Goal: Task Accomplishment & Management: Manage account settings

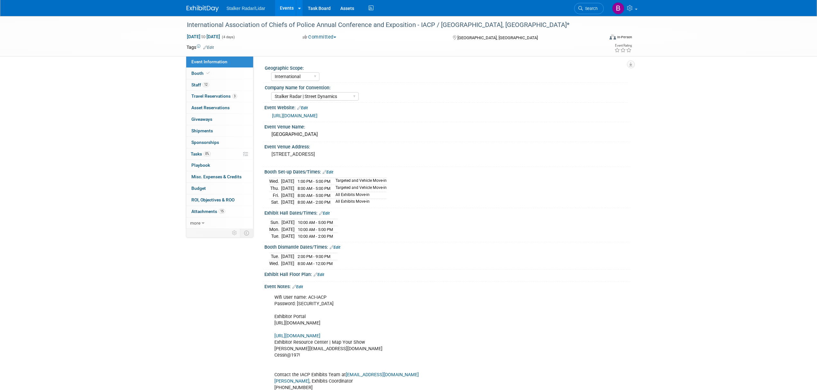
select select "International"
select select "Stalker Radar | Street Dynamics"
click at [588, 9] on span "Search" at bounding box center [590, 8] width 15 height 5
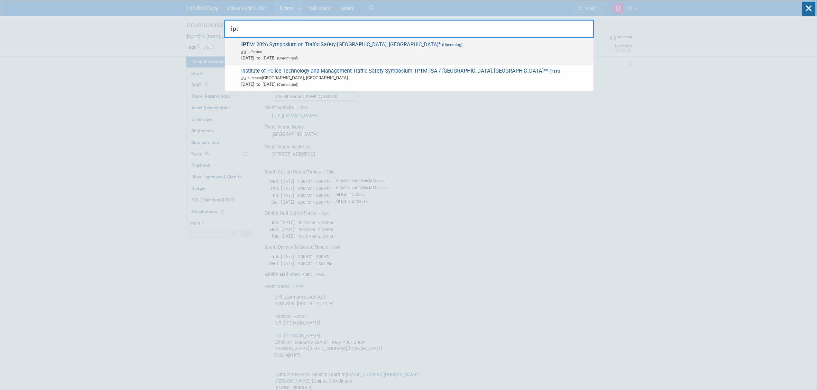
type input "ipt"
click at [316, 49] on span "In-Person" at bounding box center [415, 51] width 349 height 6
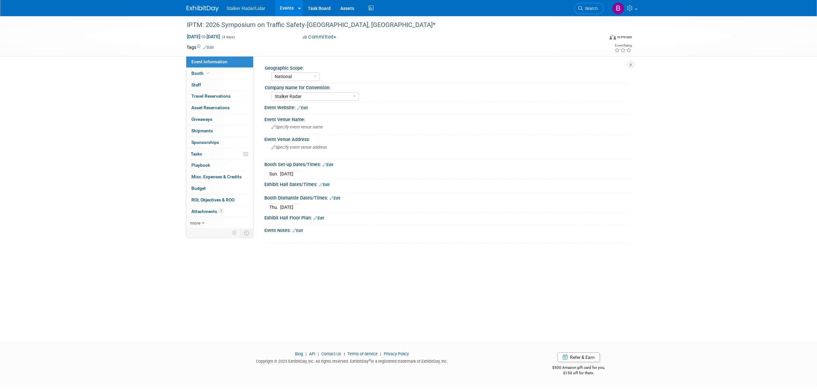
select select "National"
select select "Stalker Radar"
click at [208, 72] on icon at bounding box center [207, 73] width 3 height 4
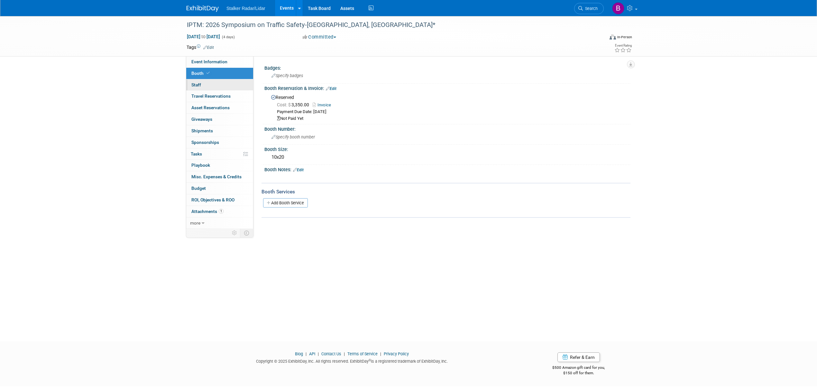
click at [199, 84] on span "Staff 0" at bounding box center [196, 84] width 10 height 5
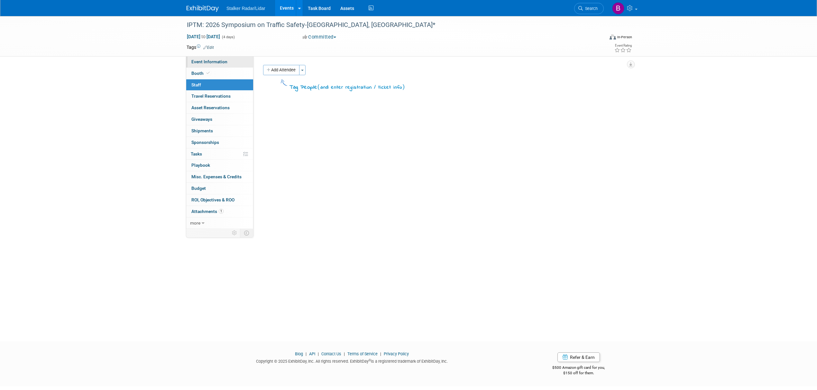
click at [208, 64] on span "Event Information" at bounding box center [209, 61] width 36 height 5
select select "National"
select select "Stalker Radar"
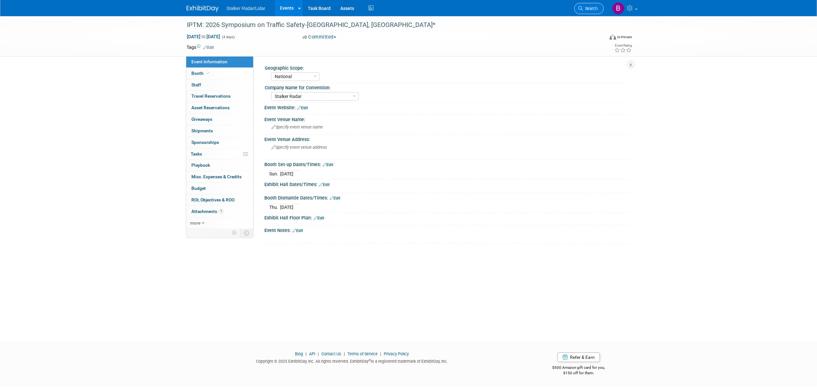
click at [584, 7] on span "Search" at bounding box center [590, 8] width 15 height 5
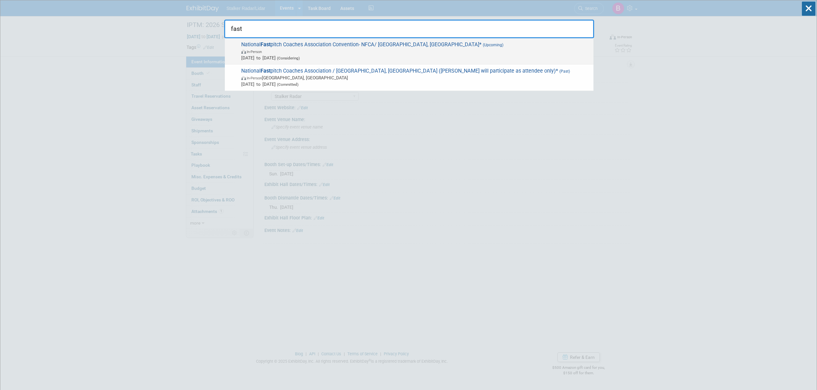
type input "fast"
click at [354, 50] on span "In-Person" at bounding box center [415, 51] width 349 height 6
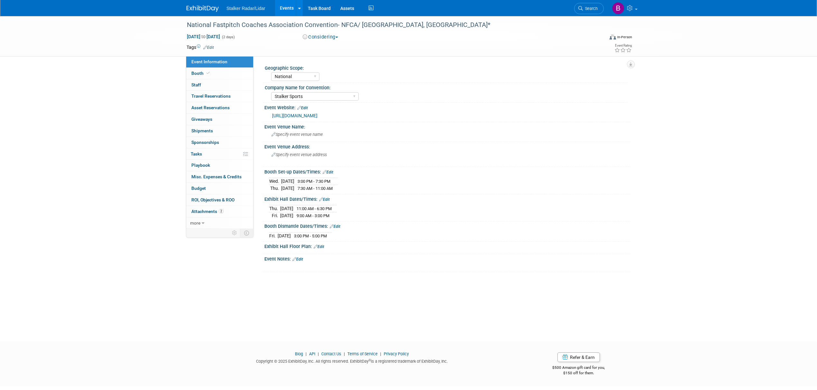
select select "National"
select select "Stalker Sports"
click at [210, 75] on span at bounding box center [208, 73] width 6 height 5
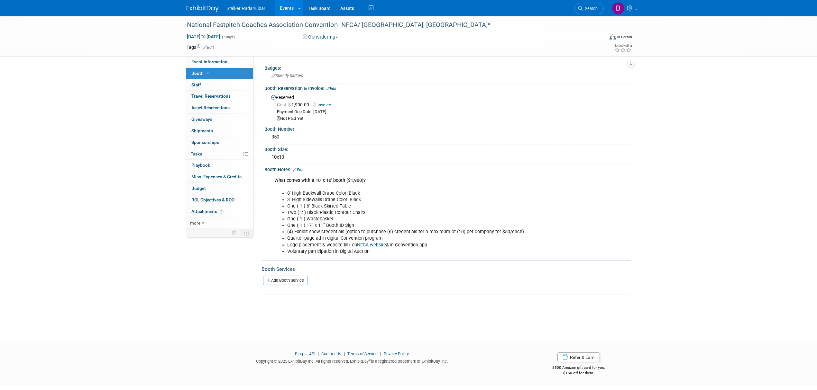
click at [322, 104] on link "Invoice" at bounding box center [324, 105] width 22 height 5
click at [338, 87] on div "Booth Reservation & Invoice: Edit" at bounding box center [447, 88] width 366 height 8
click at [335, 86] on link "Edit" at bounding box center [331, 88] width 11 height 5
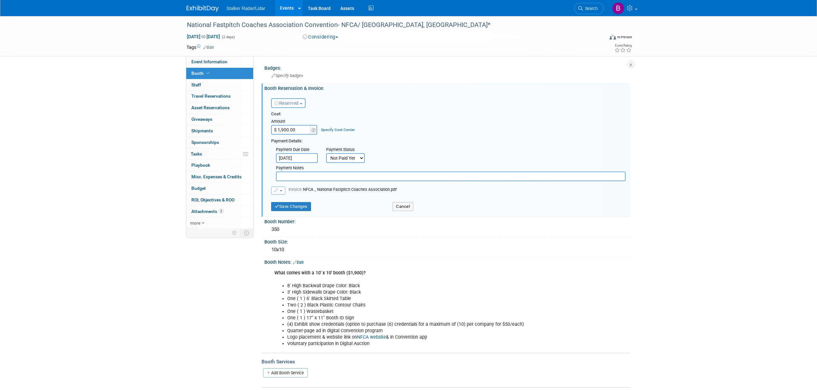
click at [342, 154] on select "Not Paid Yet Partially Paid Paid in Full" at bounding box center [345, 158] width 39 height 10
select select "1"
click at [326, 153] on select "Not Paid Yet Partially Paid Paid in Full" at bounding box center [345, 158] width 39 height 10
click at [289, 204] on button "Save Changes" at bounding box center [291, 206] width 40 height 9
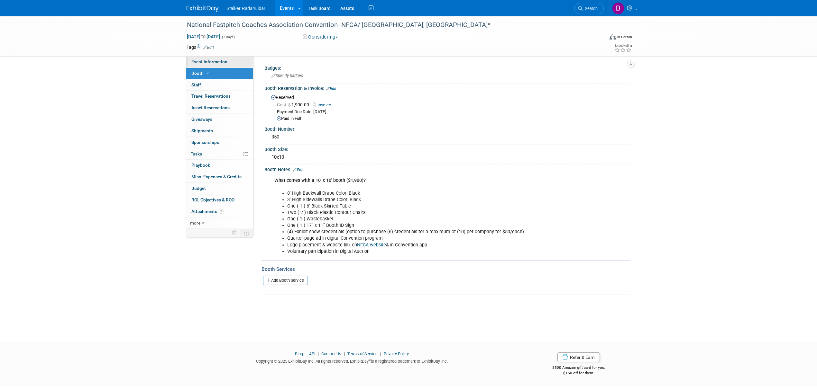
click at [203, 62] on span "Event Information" at bounding box center [209, 61] width 36 height 5
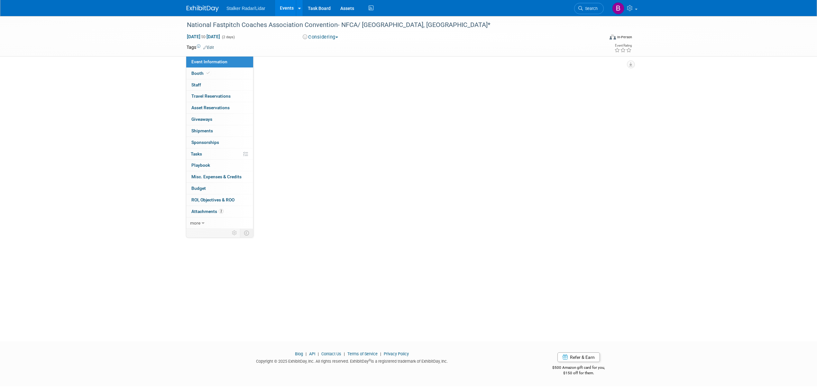
select select "National"
select select "Stalker Sports"
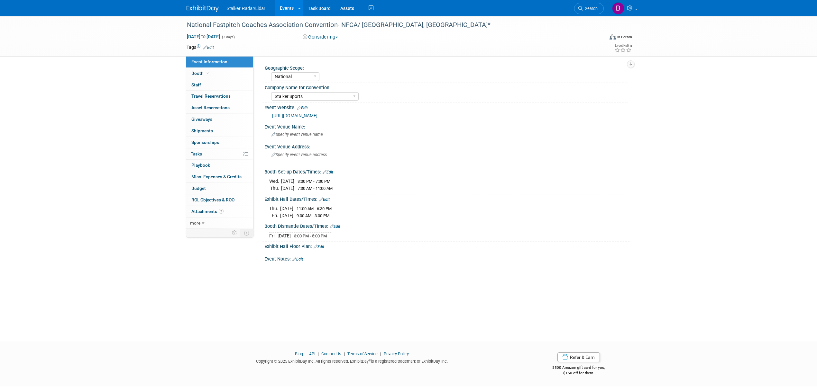
click at [317, 115] on link "https://nfca.org/convention-and-exhibit-show" at bounding box center [294, 115] width 45 height 5
click at [200, 37] on span "Dec 11, 2025 to Dec 12, 2025" at bounding box center [203, 37] width 34 height 6
select select "11"
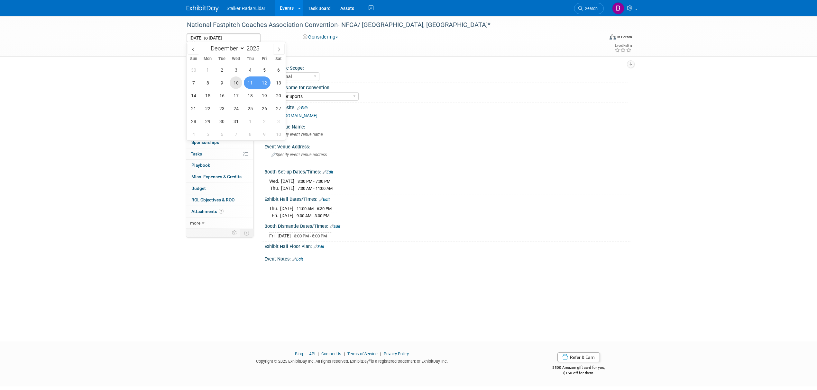
click at [236, 84] on span "10" at bounding box center [236, 83] width 13 height 13
click at [268, 84] on span "12" at bounding box center [264, 83] width 13 height 13
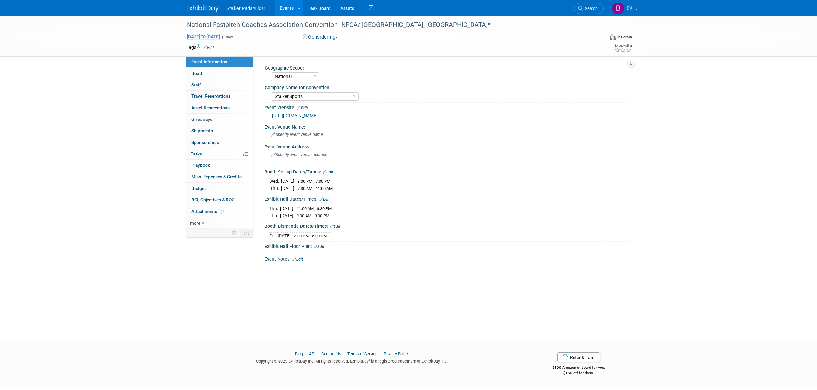
click at [207, 36] on span "Dec 10, 2025 to Dec 12, 2025" at bounding box center [203, 37] width 34 height 6
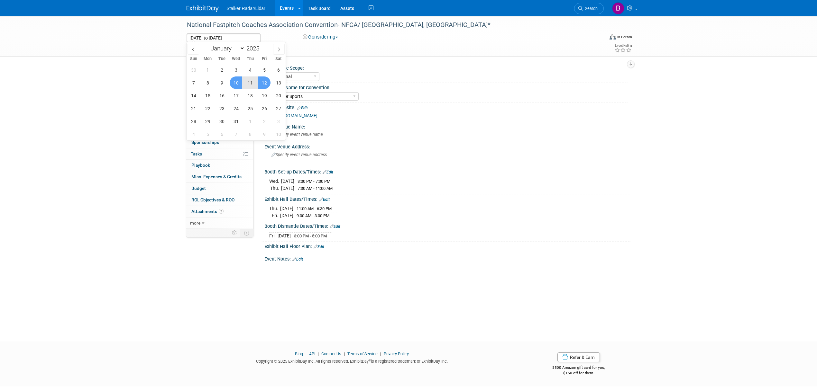
click at [246, 84] on span "11" at bounding box center [250, 83] width 13 height 13
type input "Dec 11, 2025"
click at [260, 82] on span "12" at bounding box center [264, 83] width 13 height 13
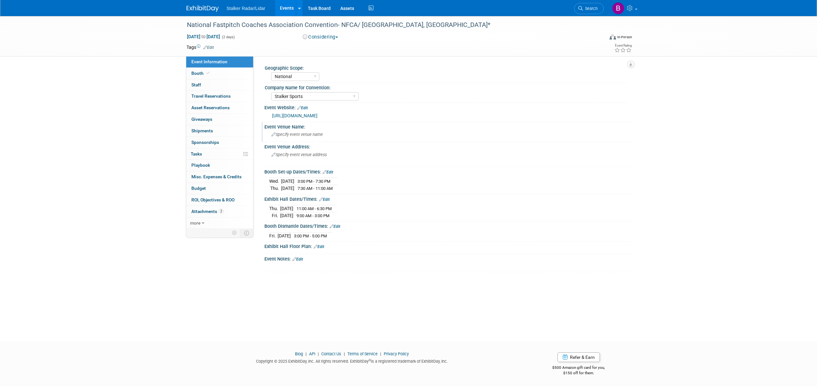
click at [282, 134] on span "Specify event venue name" at bounding box center [296, 134] width 51 height 5
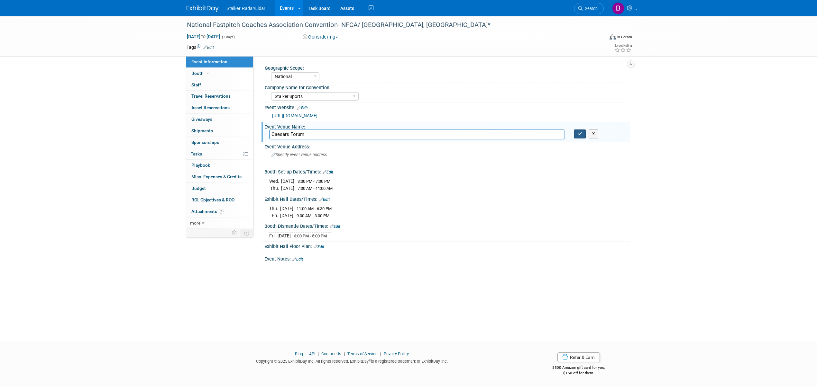
type input "Caesars Forum"
click at [576, 135] on button "button" at bounding box center [580, 134] width 12 height 9
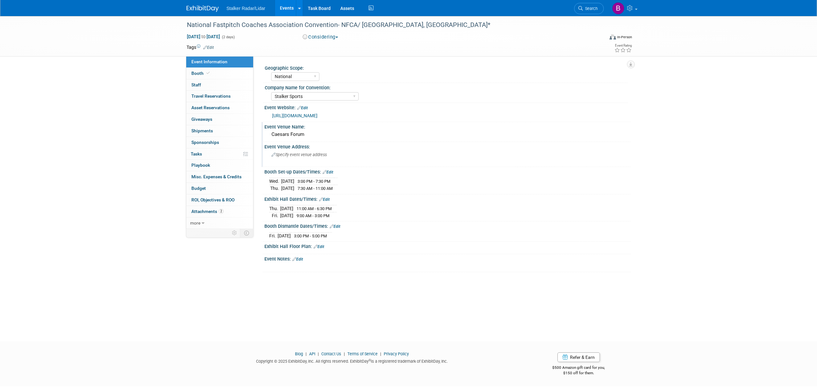
click at [283, 157] on div "Specify event venue address" at bounding box center [340, 157] width 143 height 15
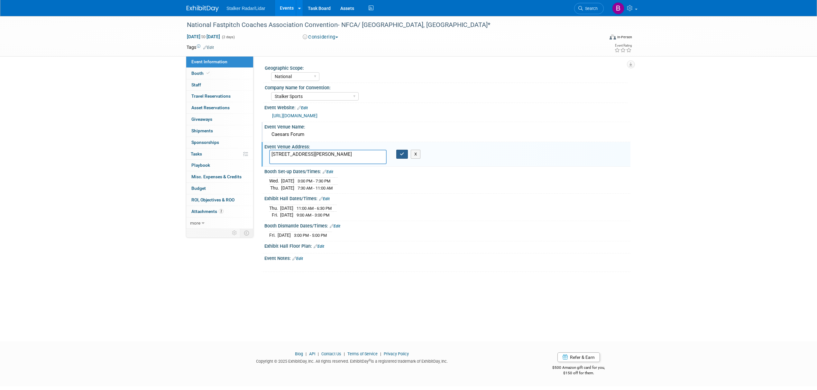
type textarea "3911 S Koval Ln, Las Vegas, NV 89109"
click at [404, 153] on button "button" at bounding box center [402, 154] width 12 height 9
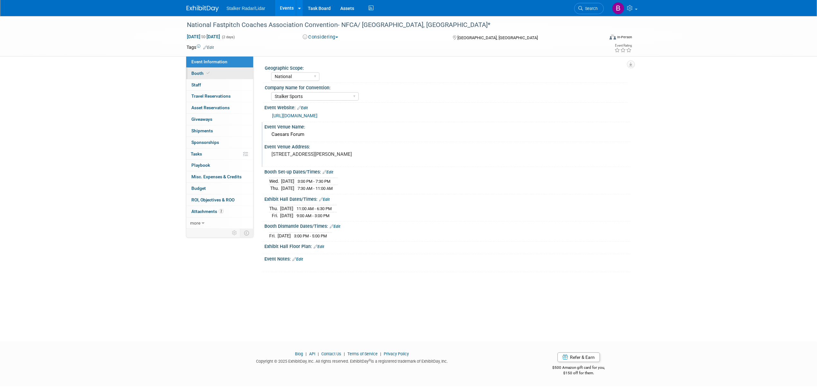
click at [207, 73] on icon at bounding box center [207, 73] width 3 height 4
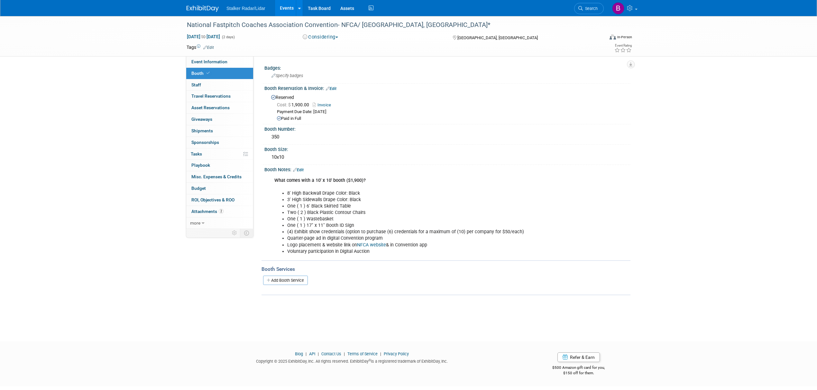
click at [330, 31] on div "National Fastpitch Coaches Association Convention- NFCA/ Las Vegas, NV*" at bounding box center [392, 26] width 414 height 11
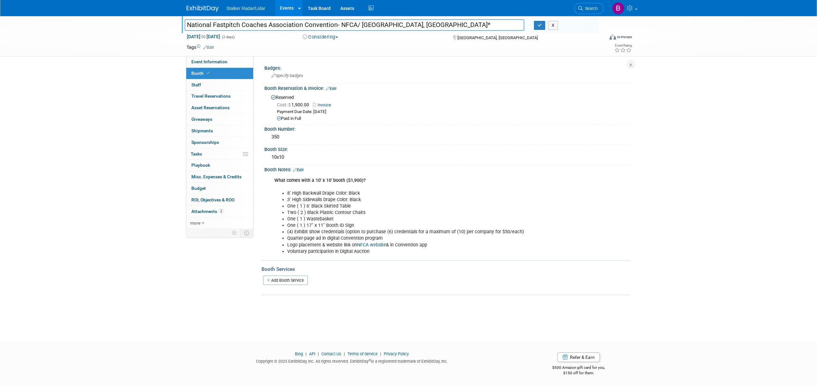
click at [329, 35] on button "Considering" at bounding box center [320, 37] width 40 height 7
click at [331, 47] on link "Committed" at bounding box center [326, 47] width 51 height 9
click at [202, 86] on link "0 Staff 0" at bounding box center [219, 84] width 67 height 11
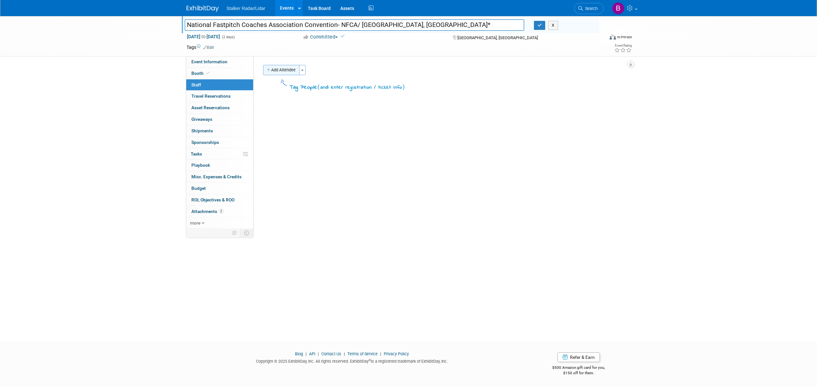
click at [287, 67] on button "Add Attendee" at bounding box center [281, 70] width 36 height 10
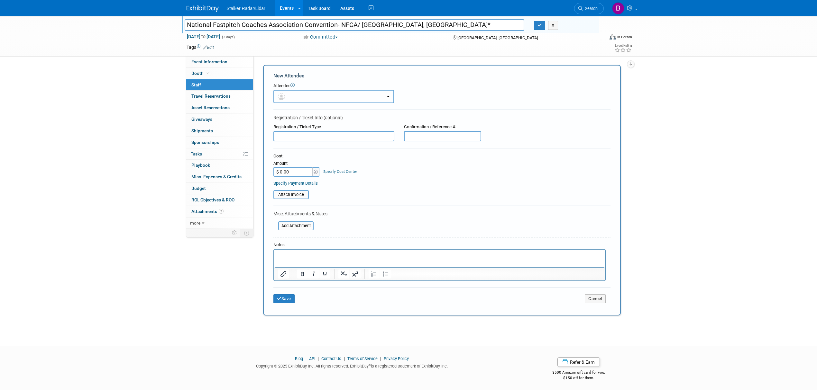
click at [301, 95] on button "button" at bounding box center [333, 96] width 121 height 13
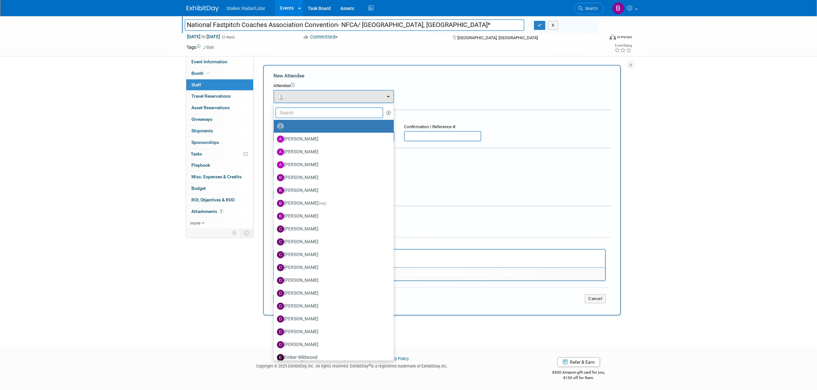
click at [294, 111] on input "text" at bounding box center [329, 112] width 108 height 11
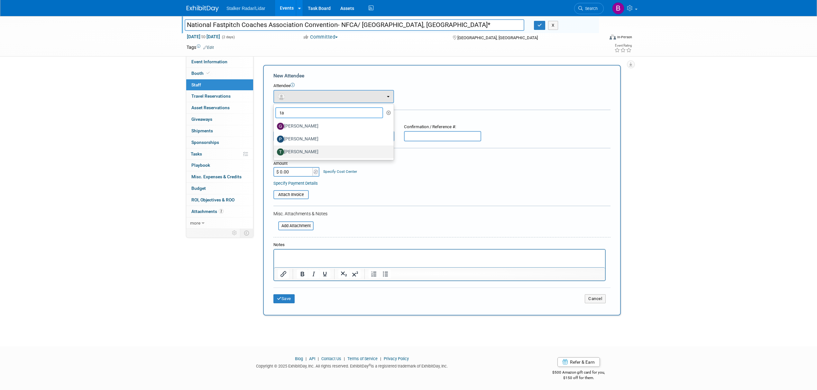
type input "ta"
click at [304, 149] on label "[PERSON_NAME]" at bounding box center [332, 152] width 110 height 10
click at [275, 149] on input "[PERSON_NAME]" at bounding box center [272, 151] width 4 height 4
select select "8f06f68c-7e98-4af1-b184-ba5eef701495"
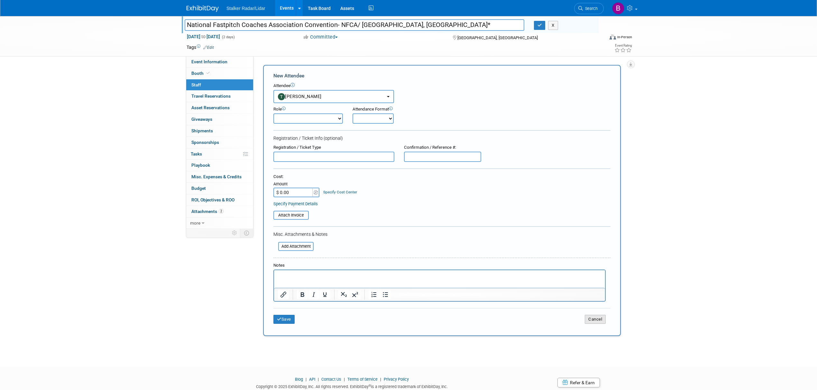
click at [600, 319] on button "Cancel" at bounding box center [595, 319] width 21 height 9
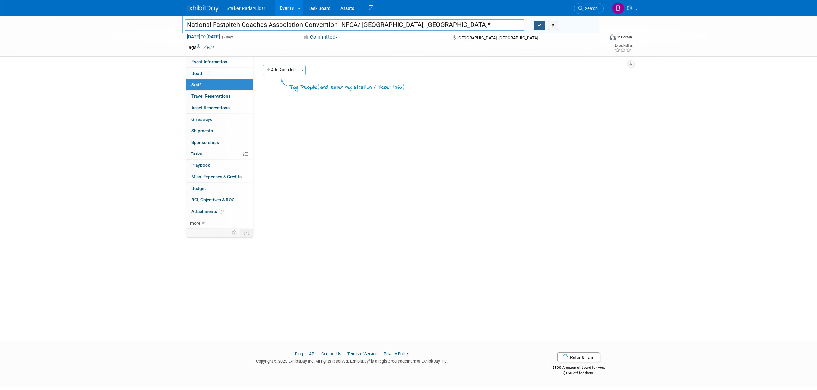
click at [538, 27] on icon "button" at bounding box center [539, 25] width 5 height 4
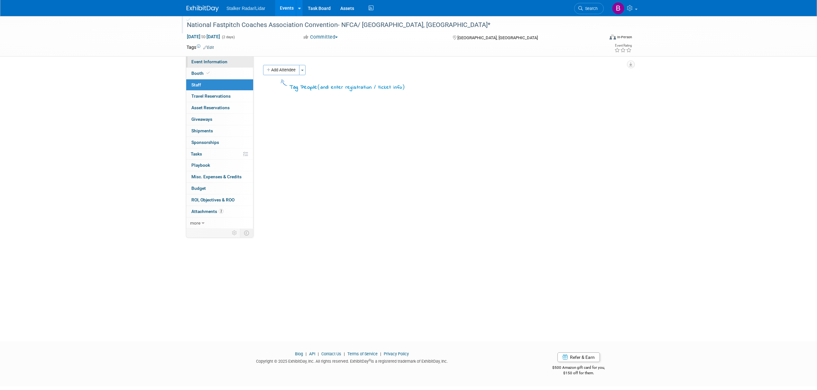
click at [204, 64] on span "Event Information" at bounding box center [209, 61] width 36 height 5
select select "National"
select select "Stalker Sports"
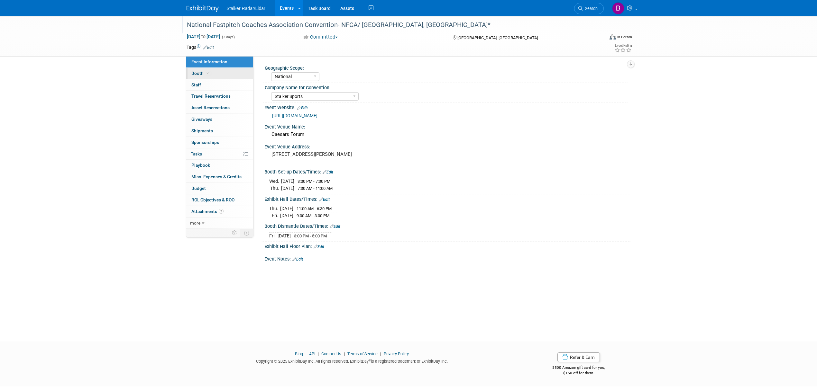
click at [204, 77] on link "Booth" at bounding box center [219, 73] width 67 height 11
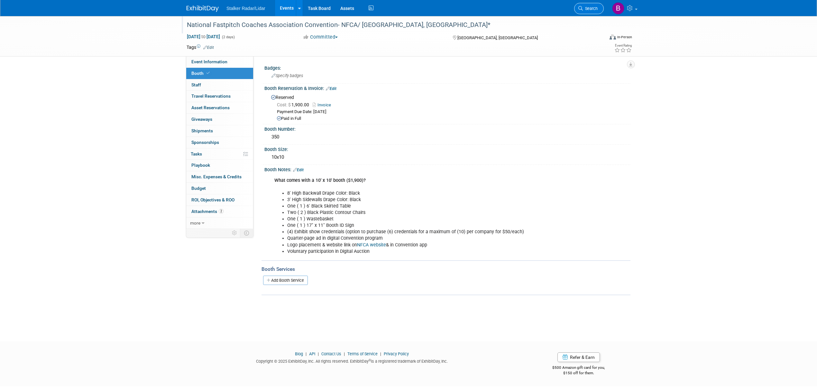
click at [596, 10] on span "Search" at bounding box center [590, 8] width 15 height 5
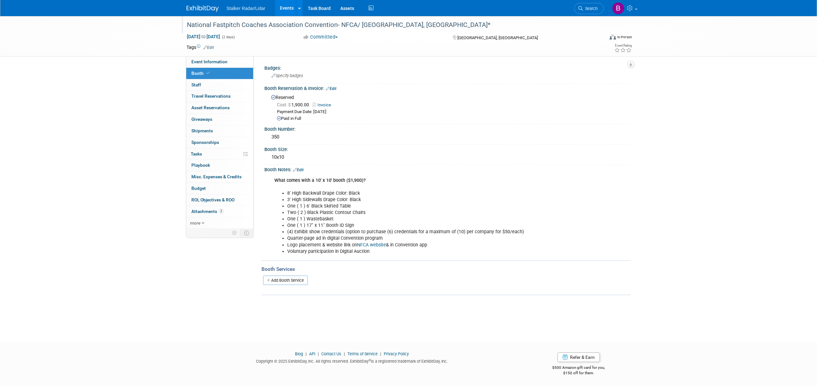
click at [286, 8] on link "Events" at bounding box center [286, 8] width 23 height 16
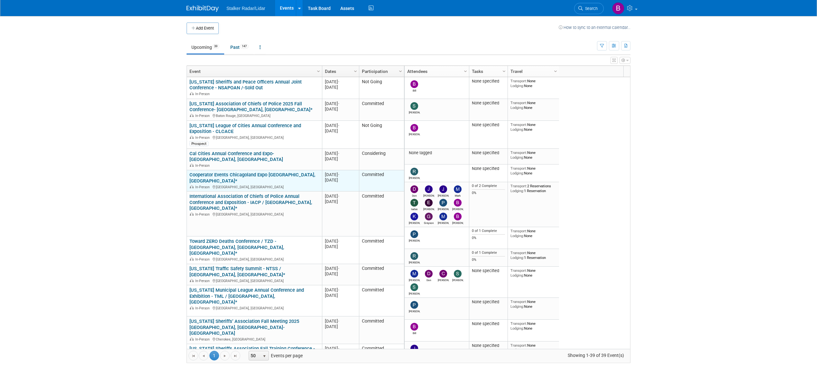
click at [266, 172] on link "Cooperator Events Chicagoland Expo [GEOGRAPHIC_DATA],[GEOGRAPHIC_DATA]*" at bounding box center [252, 178] width 126 height 12
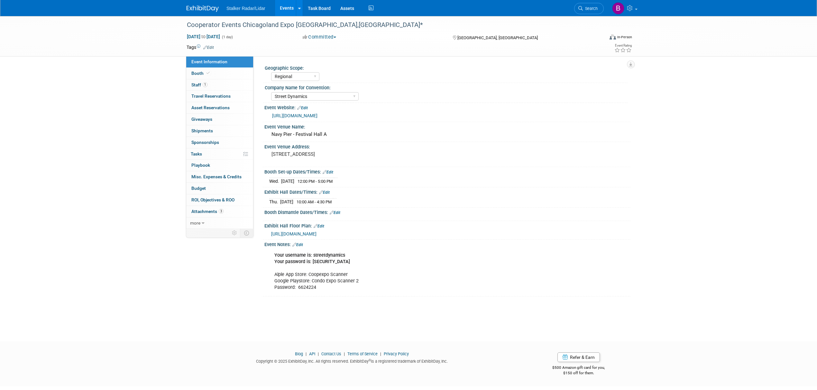
select select "Regional"
select select "Street Dynamics"
drag, startPoint x: 323, startPoint y: 24, endPoint x: 177, endPoint y: 23, distance: 145.7
click at [177, 23] on div "Cooperator Events Chicagoland Expo [GEOGRAPHIC_DATA],[GEOGRAPHIC_DATA]* [DATE] …" at bounding box center [408, 36] width 817 height 41
click at [303, 53] on div "Tags Edit Event Rating" at bounding box center [409, 48] width 455 height 11
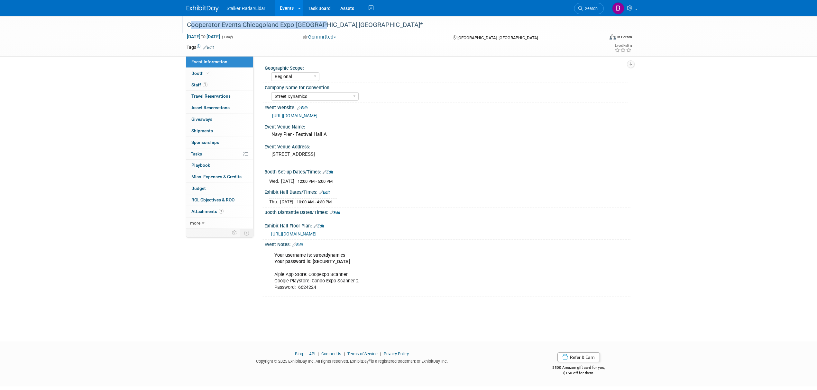
drag, startPoint x: 188, startPoint y: 24, endPoint x: 318, endPoint y: 27, distance: 130.3
click at [318, 27] on div "Cooperator Events Chicagoland Expo [GEOGRAPHIC_DATA],[GEOGRAPHIC_DATA]*" at bounding box center [389, 25] width 409 height 12
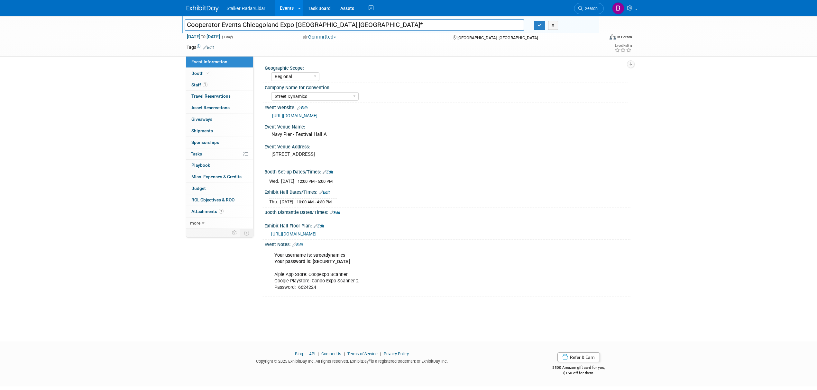
click at [310, 26] on input "Cooperator Events Chicagoland Expo [GEOGRAPHIC_DATA],[GEOGRAPHIC_DATA]*" at bounding box center [355, 24] width 340 height 11
drag, startPoint x: 317, startPoint y: 25, endPoint x: 166, endPoint y: 25, distance: 150.8
click at [166, 25] on div "Cooperator Events Chicagoland Expo [GEOGRAPHIC_DATA],[GEOGRAPHIC_DATA]* Coopera…" at bounding box center [408, 36] width 817 height 41
click at [542, 26] on button "button" at bounding box center [540, 25] width 12 height 9
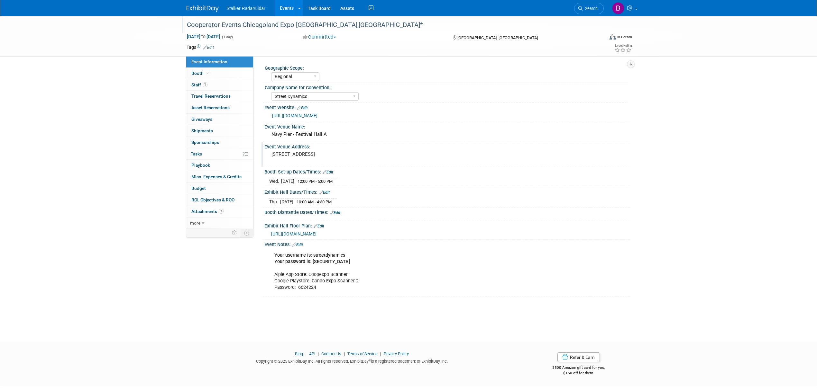
click at [481, 148] on div "Event Venue Address:" at bounding box center [447, 146] width 366 height 8
click at [513, 117] on div "[URL][DOMAIN_NAME]" at bounding box center [448, 115] width 353 height 7
click at [403, 156] on icon "button" at bounding box center [402, 154] width 5 height 4
click at [284, 3] on link "Events" at bounding box center [286, 8] width 23 height 16
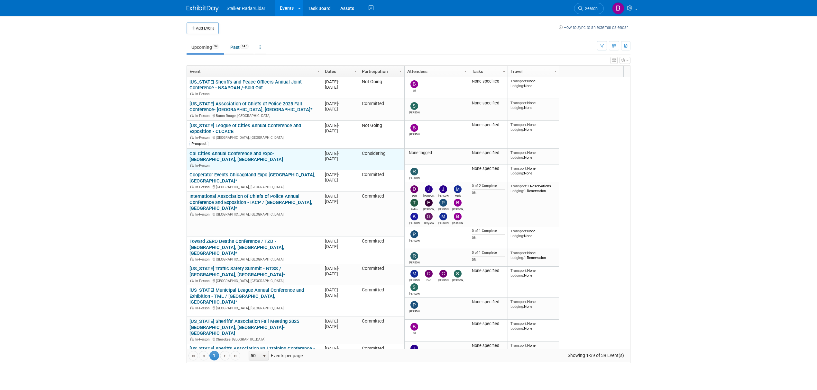
click at [272, 156] on link "Cal Cities Annual Conference and Expo- [GEOGRAPHIC_DATA], [GEOGRAPHIC_DATA]" at bounding box center [236, 157] width 94 height 12
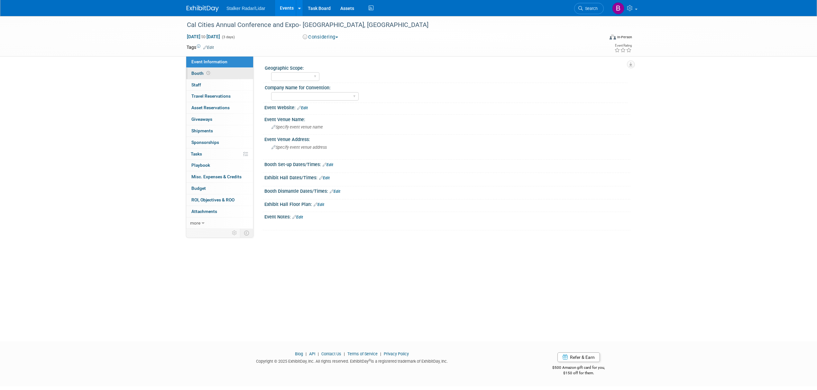
click at [210, 72] on span at bounding box center [208, 73] width 6 height 5
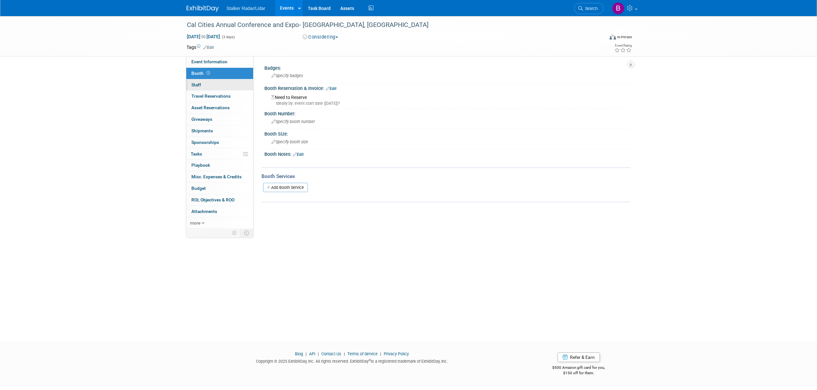
click at [211, 85] on link "0 Staff 0" at bounding box center [219, 84] width 67 height 11
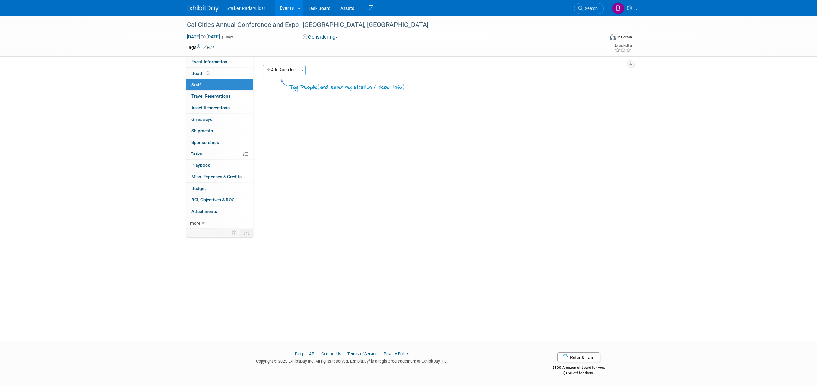
click at [326, 41] on div "Oct 8, 2025 to Oct 10, 2025 (3 days) Oct 8, 2025 to Oct 10, 2025 Considering Co…" at bounding box center [409, 38] width 455 height 10
click at [326, 38] on button "Considering" at bounding box center [320, 37] width 40 height 7
click at [326, 64] on link "Not Going" at bounding box center [326, 65] width 51 height 9
click at [286, 4] on link "Events" at bounding box center [286, 8] width 23 height 16
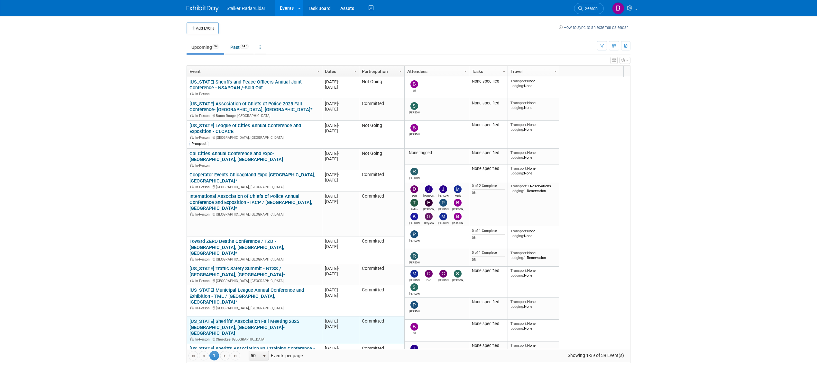
click at [220, 319] on link "[US_STATE] Sheriffs’ Association Fall Meeting 2025 [GEOGRAPHIC_DATA], [GEOGRAPH…" at bounding box center [244, 328] width 110 height 18
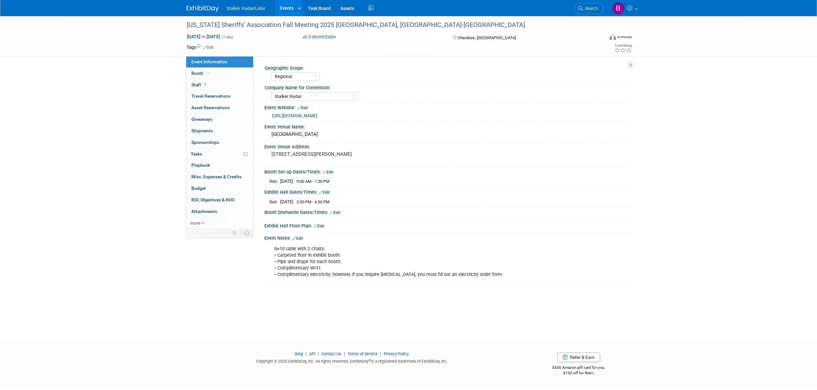
select select "Regional"
select select "Stalker Radar"
click at [206, 68] on link "Booth" at bounding box center [219, 73] width 67 height 11
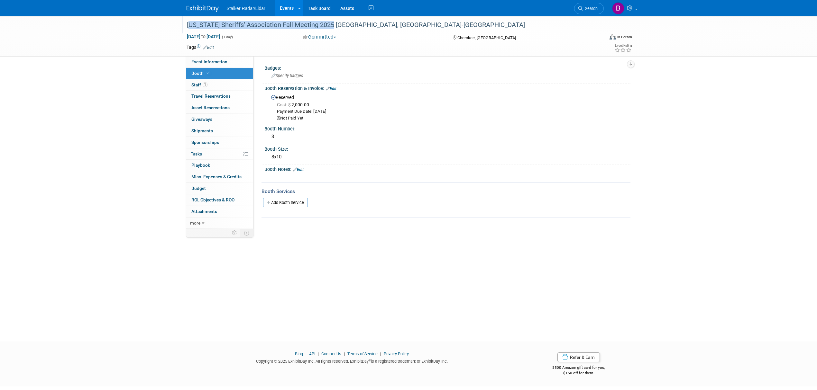
drag, startPoint x: 186, startPoint y: 25, endPoint x: 326, endPoint y: 26, distance: 140.2
click at [326, 26] on div "[US_STATE] Sheriffs’ Association Fall Meeting 2025 [GEOGRAPHIC_DATA], [GEOGRAPH…" at bounding box center [389, 25] width 409 height 12
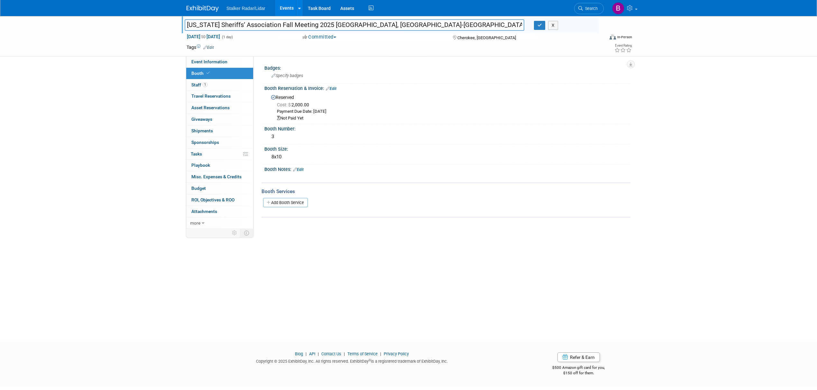
click at [321, 24] on input "[US_STATE] Sheriffs’ Association Fall Meeting 2025 [GEOGRAPHIC_DATA], [GEOGRAPH…" at bounding box center [355, 24] width 340 height 11
drag, startPoint x: 328, startPoint y: 24, endPoint x: 184, endPoint y: 24, distance: 144.0
click at [185, 24] on input "[US_STATE] Sheriffs’ Association Fall Meeting 2025 [GEOGRAPHIC_DATA], [GEOGRAPH…" at bounding box center [355, 24] width 340 height 11
click at [536, 26] on button "button" at bounding box center [540, 25] width 12 height 9
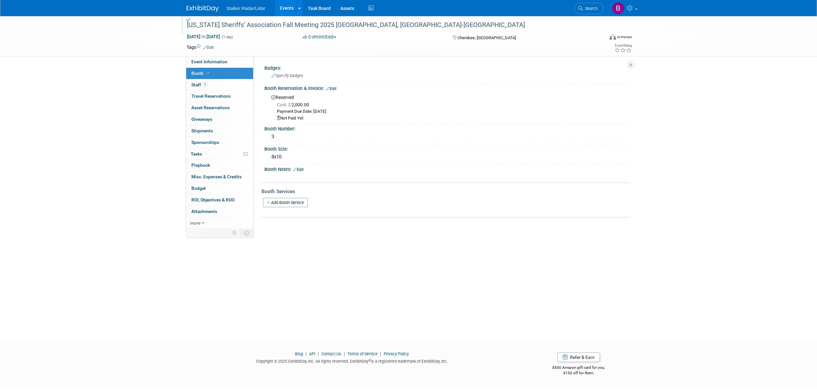
click at [284, 8] on link "Events" at bounding box center [286, 8] width 23 height 16
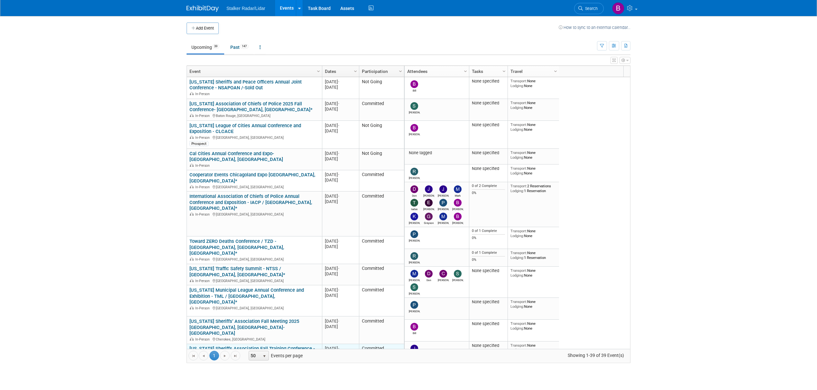
click at [281, 346] on link "[US_STATE] Sheriffs Association Fall Training Conference - KSA / [GEOGRAPHIC_DA…" at bounding box center [251, 352] width 125 height 12
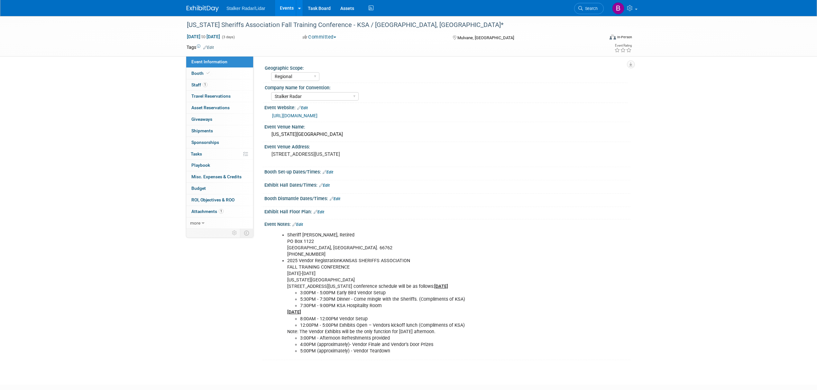
select select "Regional"
select select "Stalker Radar"
click at [206, 74] on icon at bounding box center [207, 73] width 3 height 4
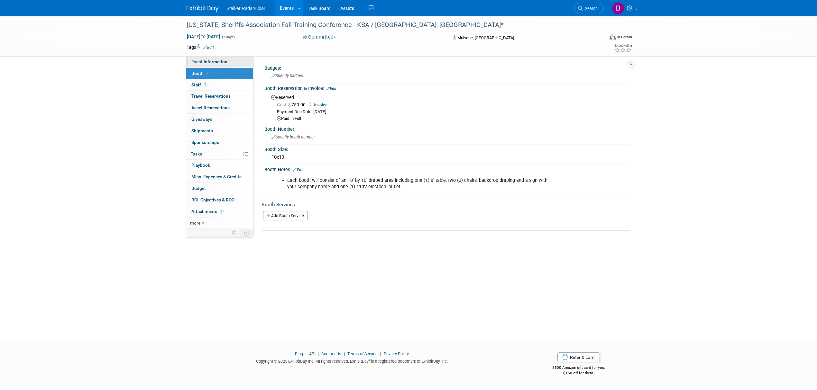
click at [208, 63] on span "Event Information" at bounding box center [209, 61] width 36 height 5
select select "Regional"
select select "Stalker Radar"
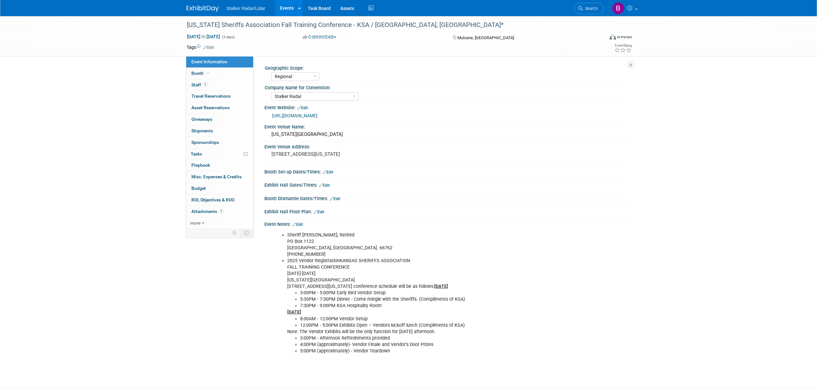
click at [282, 9] on link "Events" at bounding box center [286, 8] width 23 height 16
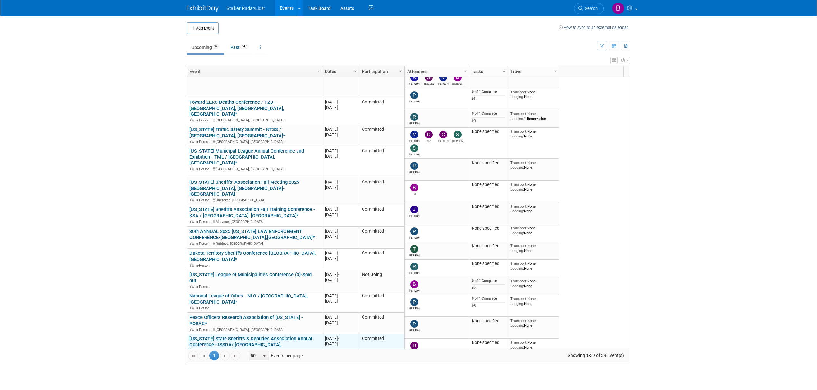
click at [254, 336] on link "[US_STATE] State Sheriff's & Deputies Association Annual Conference - ISSDA/ [G…" at bounding box center [250, 345] width 123 height 18
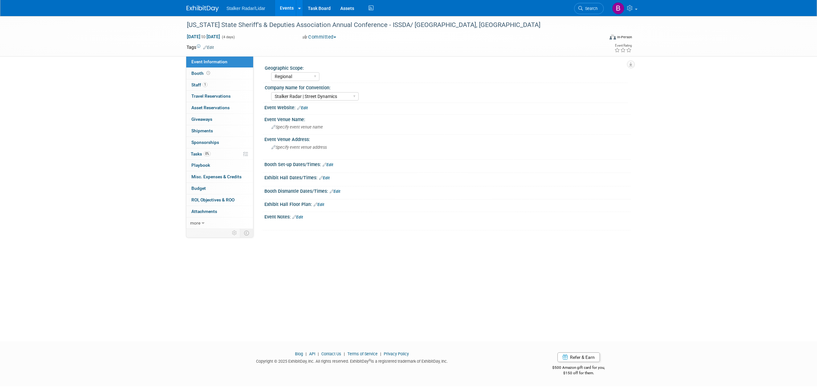
select select "Regional"
select select "Stalker Radar | Street Dynamics"
click at [216, 73] on link "Booth" at bounding box center [219, 73] width 67 height 11
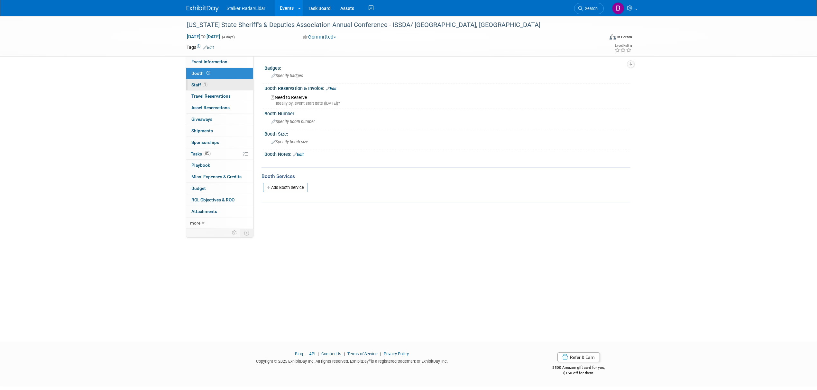
click at [218, 83] on link "1 Staff 1" at bounding box center [219, 84] width 67 height 11
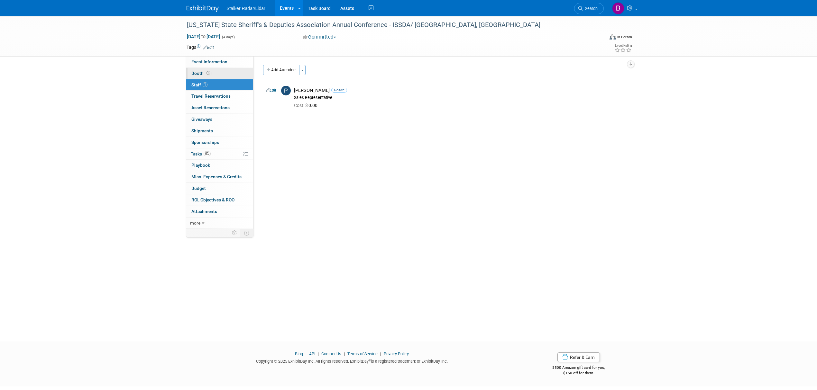
click at [215, 75] on link "Booth" at bounding box center [219, 73] width 67 height 11
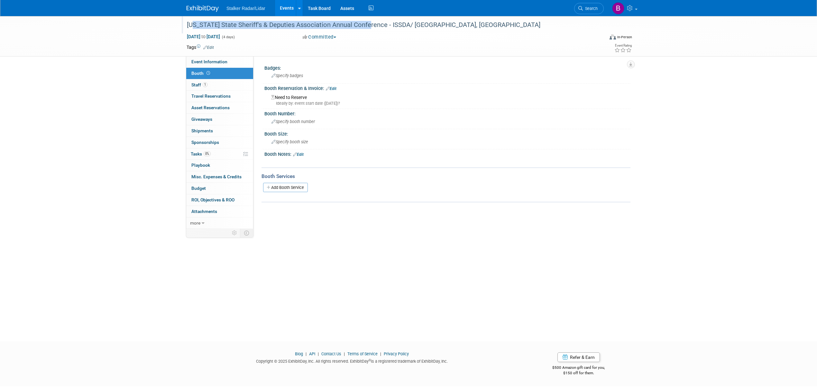
drag, startPoint x: 366, startPoint y: 25, endPoint x: 188, endPoint y: 25, distance: 177.8
click at [188, 25] on div "[US_STATE] State Sheriff's & Deputies Association Annual Conference - ISSDA/ [G…" at bounding box center [389, 25] width 409 height 12
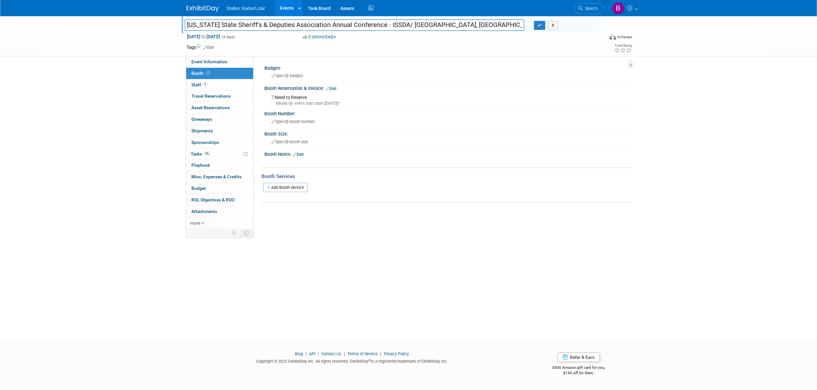
drag, startPoint x: 201, startPoint y: 24, endPoint x: 360, endPoint y: 25, distance: 158.8
click at [360, 25] on input "[US_STATE] State Sheriff's & Deputies Association Annual Conference - ISSDA/ [G…" at bounding box center [355, 24] width 340 height 11
drag, startPoint x: 367, startPoint y: 25, endPoint x: 183, endPoint y: 24, distance: 183.6
click at [183, 24] on div "[US_STATE] State Sheriff's & Deputies Association Annual Conference - ISSDA/ [G…" at bounding box center [354, 26] width 349 height 10
click at [664, 107] on div "Iowa State Sheriff's & Deputies Association Annual Conference - ISSDA/ Des Moin…" at bounding box center [408, 173] width 817 height 314
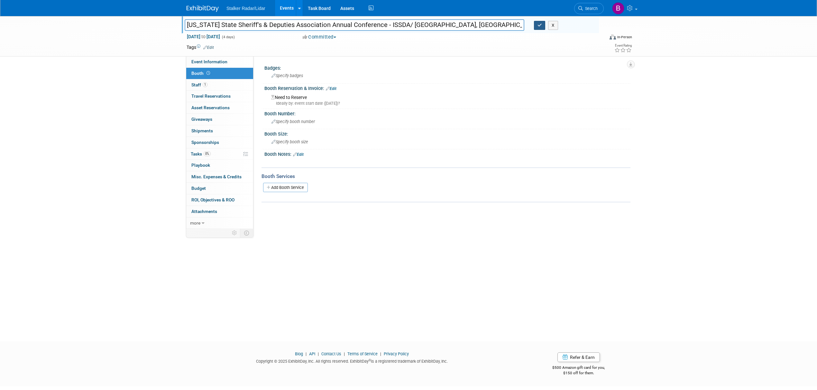
click at [537, 24] on button "button" at bounding box center [540, 25] width 12 height 9
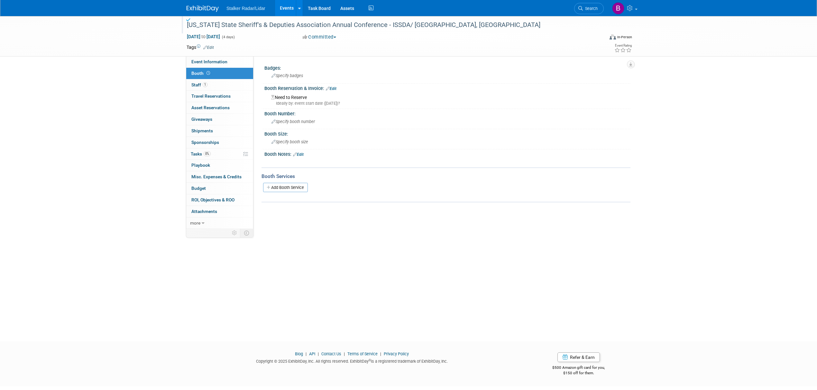
click at [283, 8] on link "Events" at bounding box center [286, 8] width 23 height 16
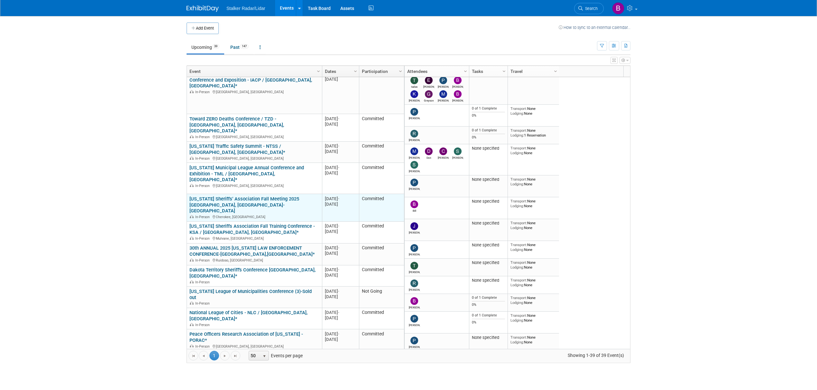
click at [235, 196] on link "[US_STATE] Sheriffs’ Association Fall Meeting 2025 [GEOGRAPHIC_DATA], [GEOGRAPH…" at bounding box center [244, 205] width 110 height 18
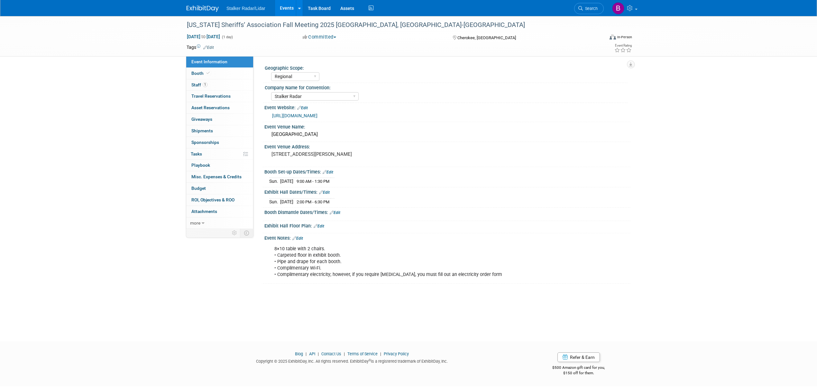
select select "Regional"
select select "Stalker Radar"
click at [209, 70] on link "Booth" at bounding box center [219, 73] width 67 height 11
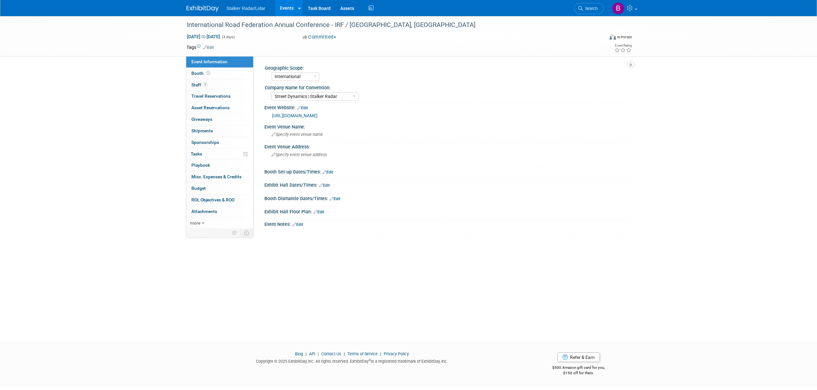
select select "International"
select select "Street Dynamics | Stalker Radar"
click at [223, 75] on link "Booth" at bounding box center [219, 73] width 67 height 11
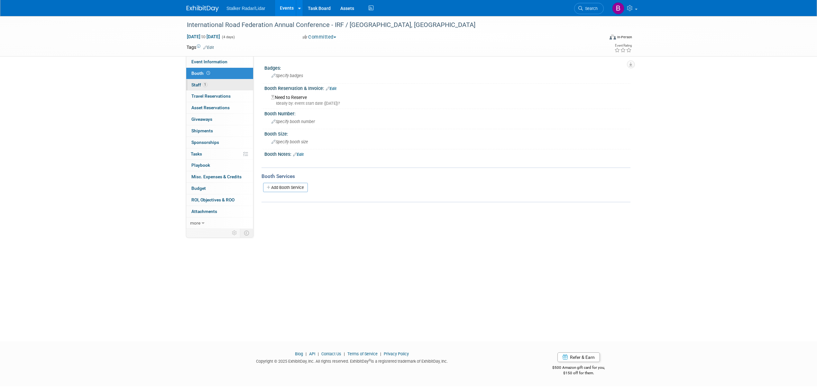
click at [225, 87] on link "1 Staff 1" at bounding box center [219, 84] width 67 height 11
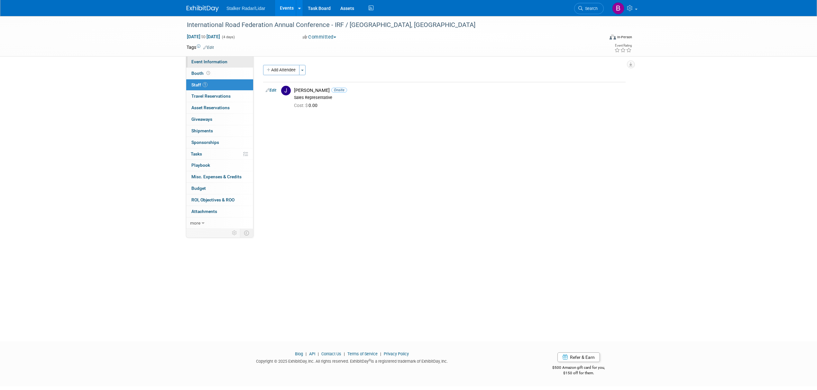
click at [228, 62] on link "Event Information" at bounding box center [219, 61] width 67 height 11
select select "International"
select select "Street Dynamics | Stalker Radar"
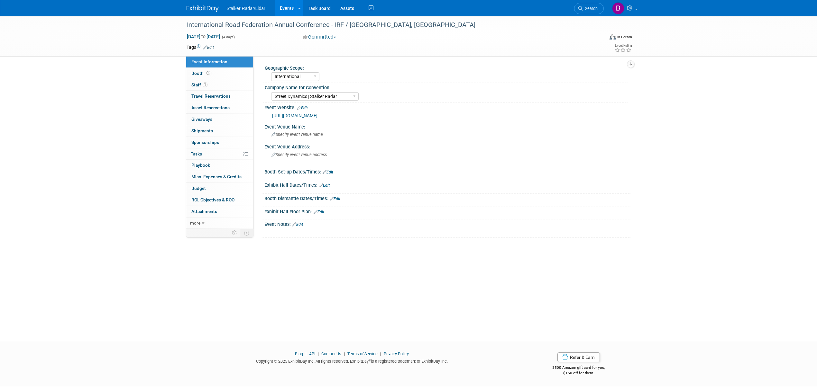
click at [285, 7] on link "Events" at bounding box center [286, 8] width 23 height 16
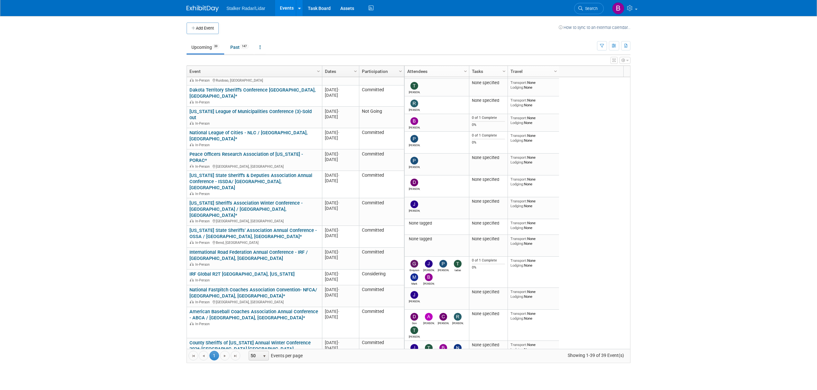
scroll to position [321, 0]
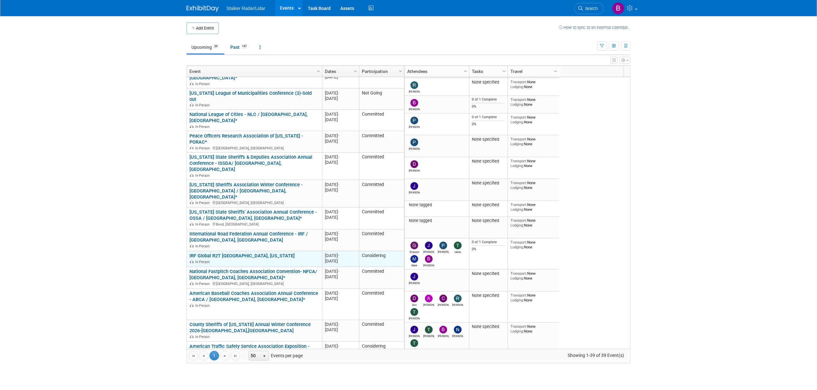
click at [232, 253] on link "IRF Global R2T [GEOGRAPHIC_DATA], [US_STATE]" at bounding box center [241, 256] width 105 height 6
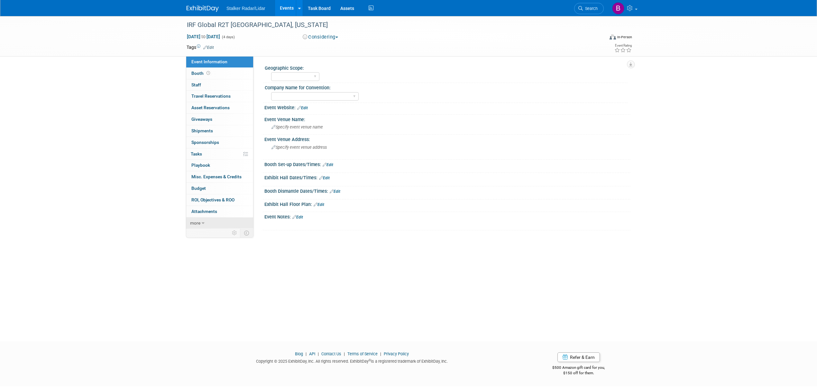
click at [203, 224] on icon at bounding box center [203, 223] width 3 height 5
click at [210, 283] on span "Delete Event" at bounding box center [203, 280] width 25 height 5
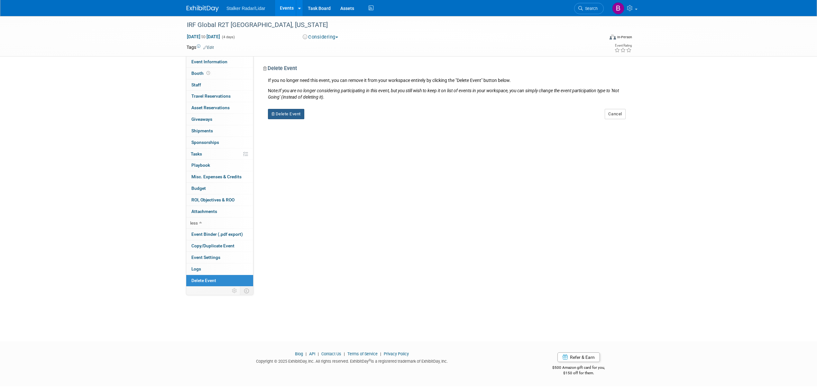
click at [293, 113] on button "Delete Event" at bounding box center [286, 114] width 36 height 10
click at [331, 122] on link "Yes" at bounding box center [327, 119] width 19 height 10
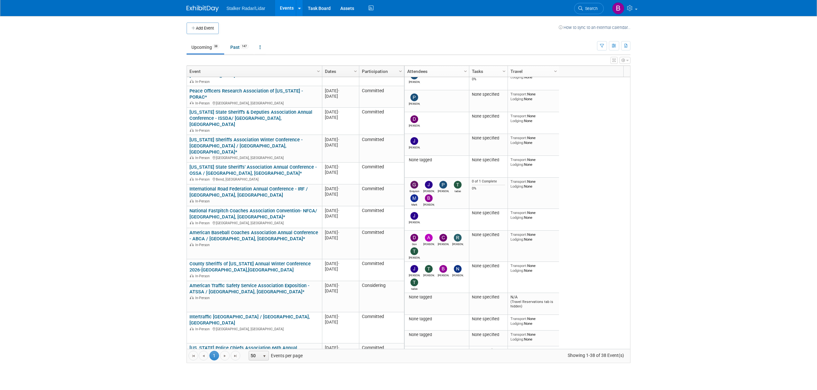
scroll to position [385, 0]
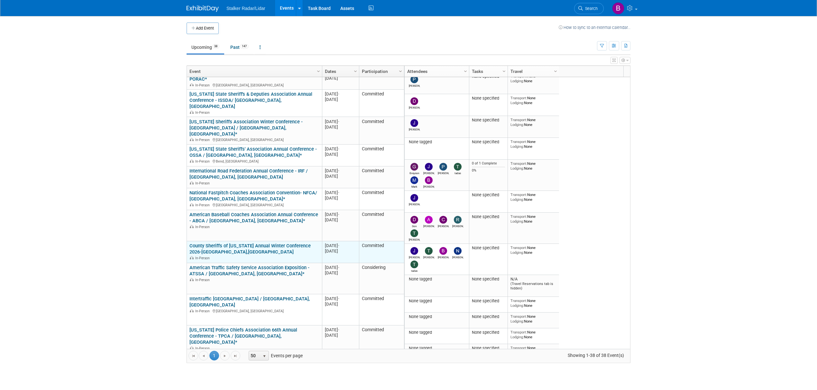
click at [246, 243] on link "County Sheriffs of [US_STATE] Annual Winter Conference 2026-[GEOGRAPHIC_DATA],[…" at bounding box center [249, 249] width 121 height 12
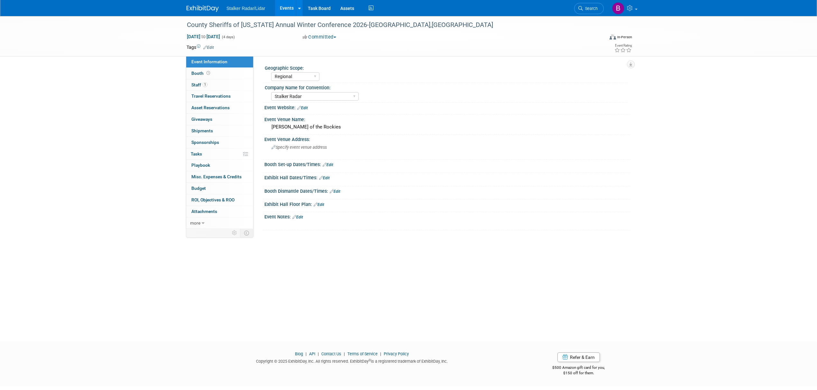
select select "Regional"
select select "Stalker Radar"
click at [212, 79] on link "1 Staff 1" at bounding box center [219, 84] width 67 height 11
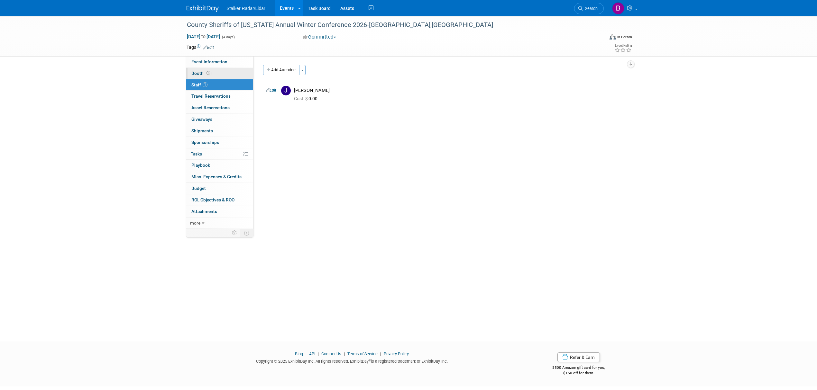
click at [211, 72] on link "Booth" at bounding box center [219, 73] width 67 height 11
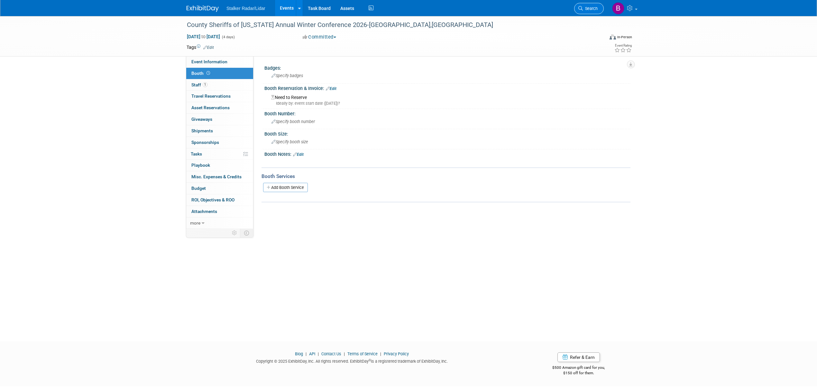
click at [591, 11] on span "Search" at bounding box center [590, 8] width 15 height 5
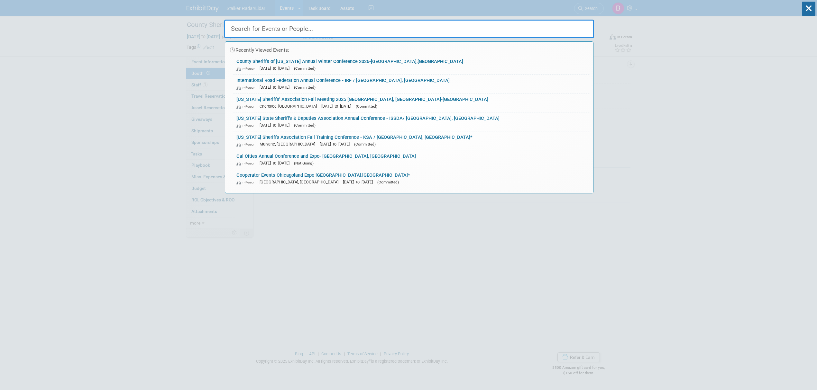
click at [257, 35] on input "text" at bounding box center [409, 29] width 370 height 19
click at [254, 32] on input "text" at bounding box center [409, 29] width 370 height 19
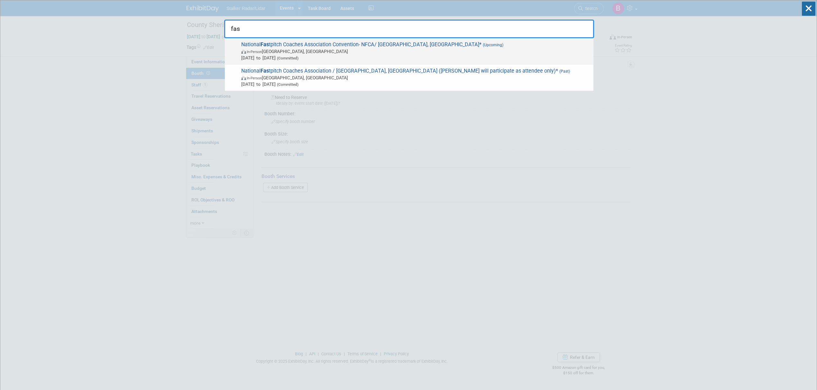
type input "fas"
click at [304, 49] on span "In-Person [GEOGRAPHIC_DATA], [GEOGRAPHIC_DATA]" at bounding box center [415, 51] width 349 height 6
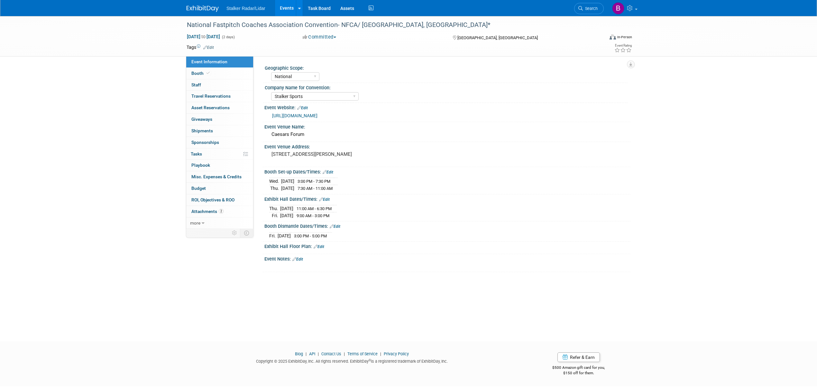
select select "National"
select select "Stalker Sports"
click at [202, 72] on span "Booth" at bounding box center [201, 73] width 20 height 5
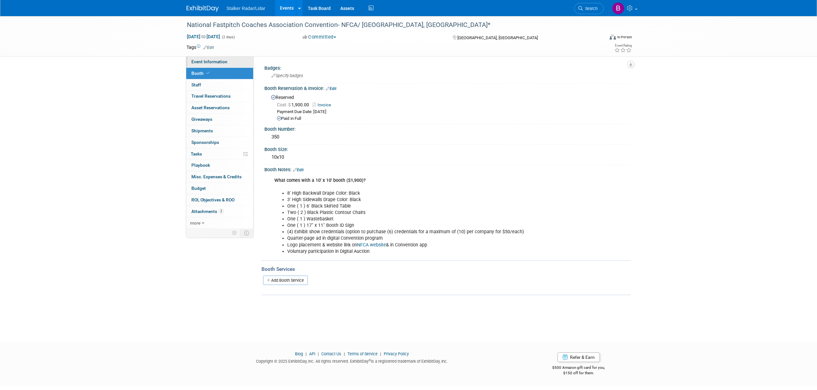
click at [210, 63] on span "Event Information" at bounding box center [209, 61] width 36 height 5
select select "National"
select select "Stalker Sports"
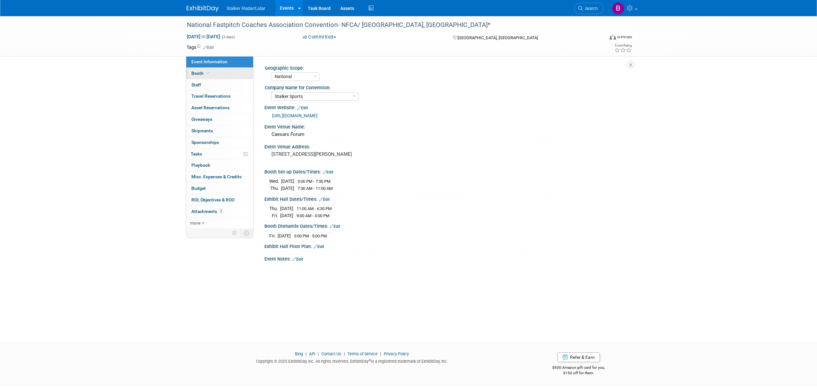
click at [212, 70] on link "Booth" at bounding box center [219, 73] width 67 height 11
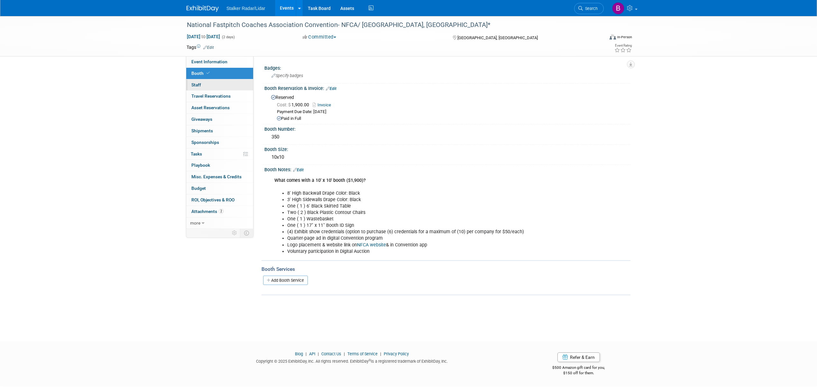
click at [210, 81] on link "0 Staff 0" at bounding box center [219, 84] width 67 height 11
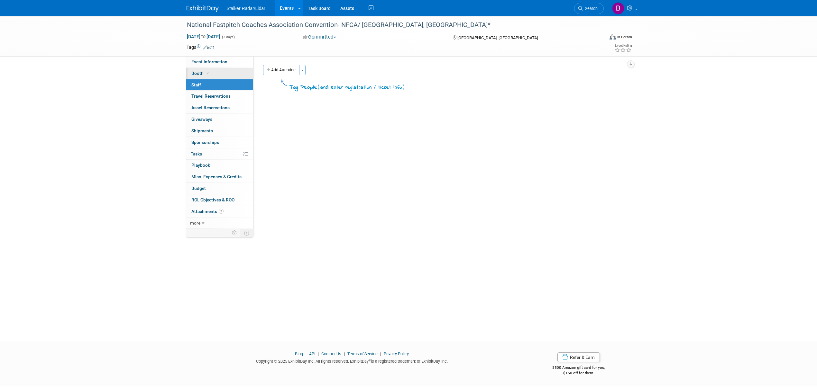
click at [212, 75] on link "Booth" at bounding box center [219, 73] width 67 height 11
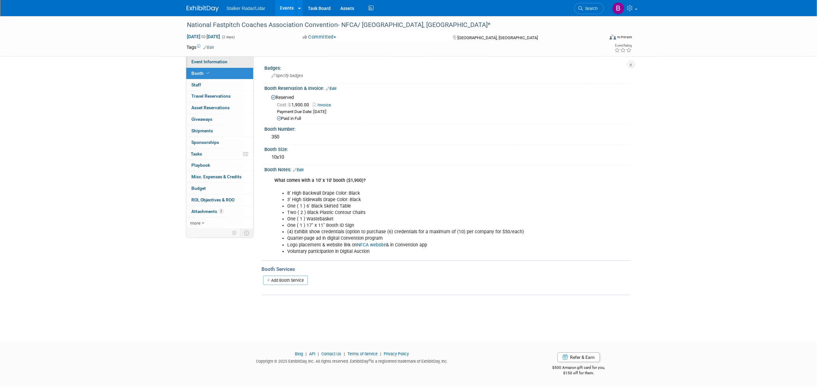
click at [213, 61] on span "Event Information" at bounding box center [209, 61] width 36 height 5
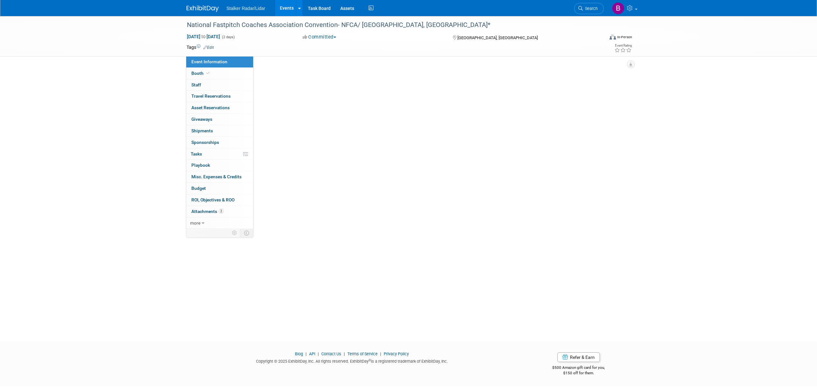
select select "National"
select select "Stalker Sports"
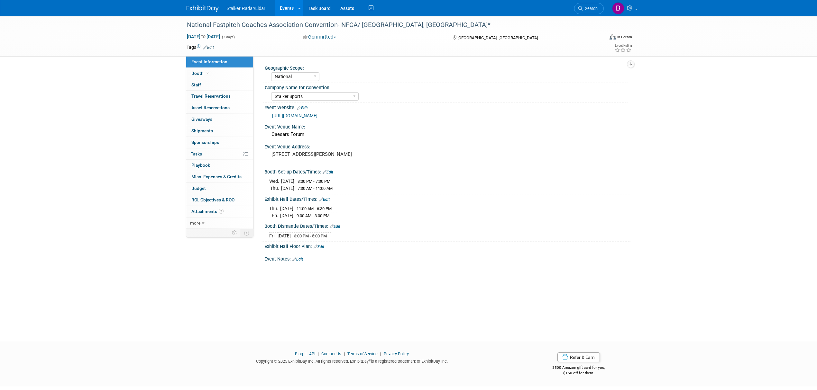
click at [317, 117] on link "[URL][DOMAIN_NAME]" at bounding box center [294, 115] width 45 height 5
click at [209, 68] on link "Booth" at bounding box center [219, 73] width 67 height 11
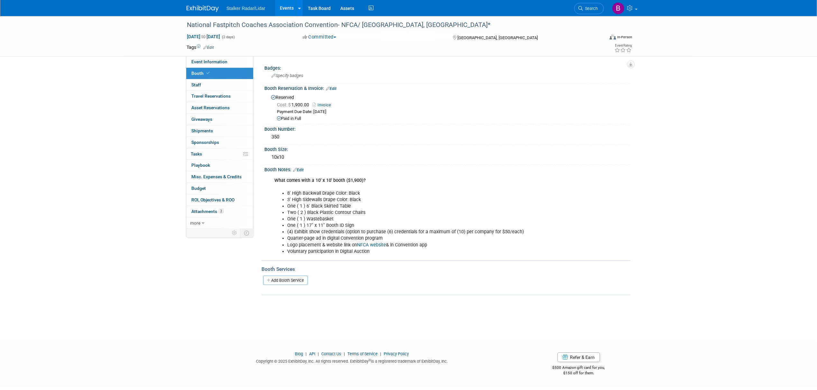
click at [287, 9] on link "Events" at bounding box center [286, 8] width 23 height 16
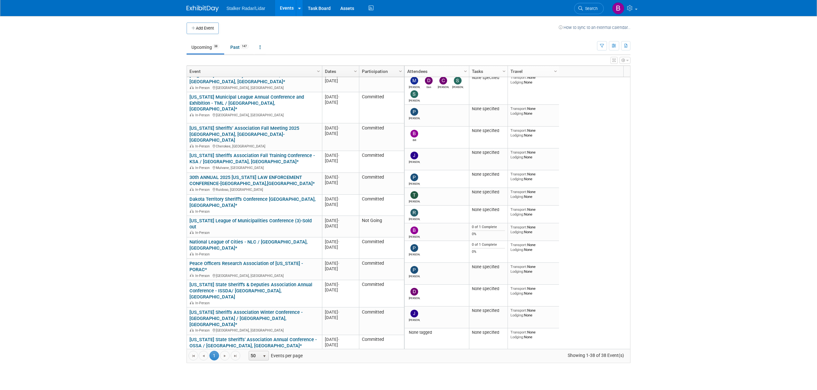
scroll to position [197, 0]
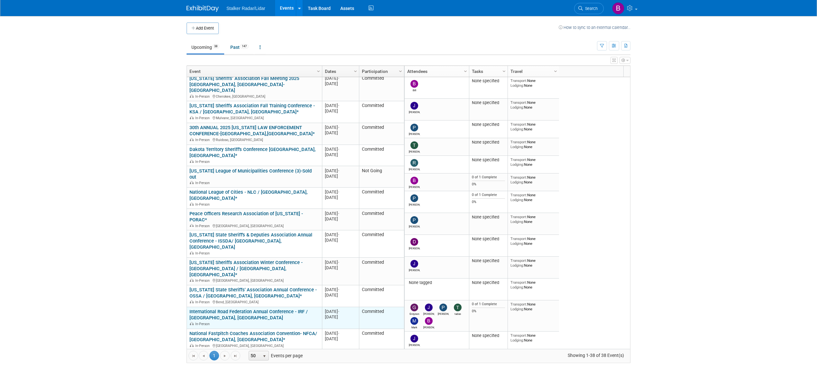
click at [216, 309] on div "International Road Federation Annual Conference - IRF / Los Angeles, CA In-Pers…" at bounding box center [254, 317] width 130 height 17
click at [216, 309] on link "International Road Federation Annual Conference - IRF / [GEOGRAPHIC_DATA], [GEO…" at bounding box center [248, 315] width 118 height 12
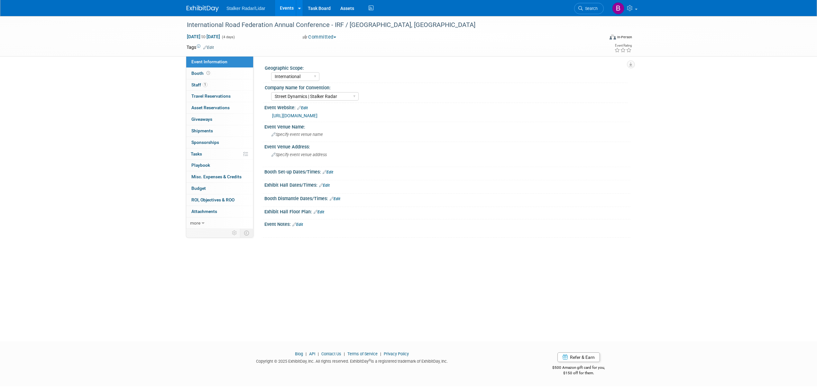
select select "International"
select select "Street Dynamics | Stalker Radar"
click at [194, 71] on span "Booth" at bounding box center [201, 73] width 20 height 5
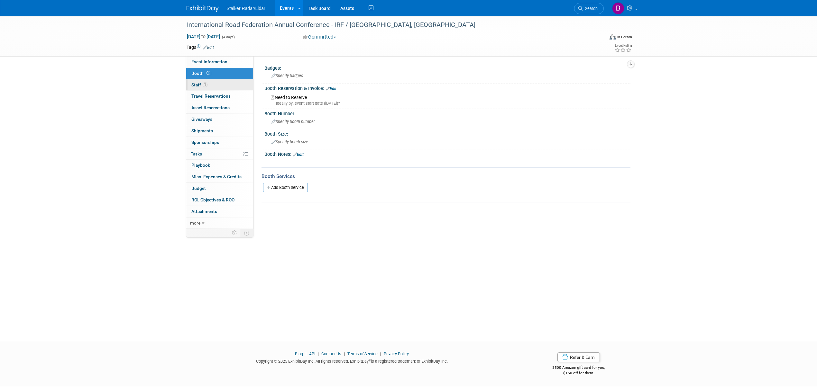
click at [201, 87] on span "Staff 1" at bounding box center [199, 84] width 16 height 5
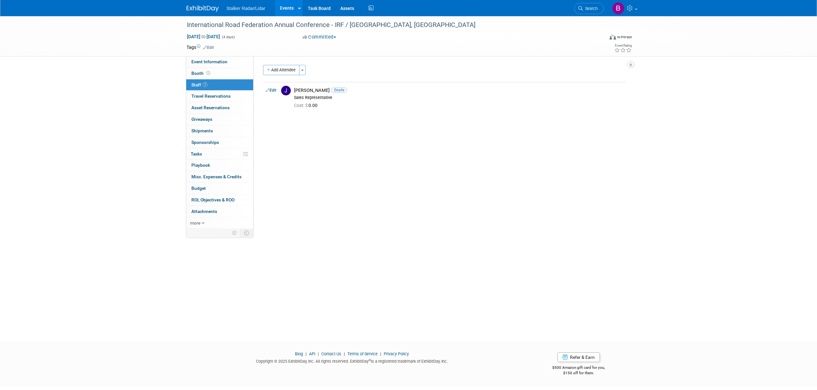
click at [337, 35] on button "Committed" at bounding box center [319, 37] width 38 height 7
click at [329, 65] on link "Not Going" at bounding box center [326, 65] width 51 height 9
click at [207, 63] on span "Event Information" at bounding box center [209, 61] width 36 height 5
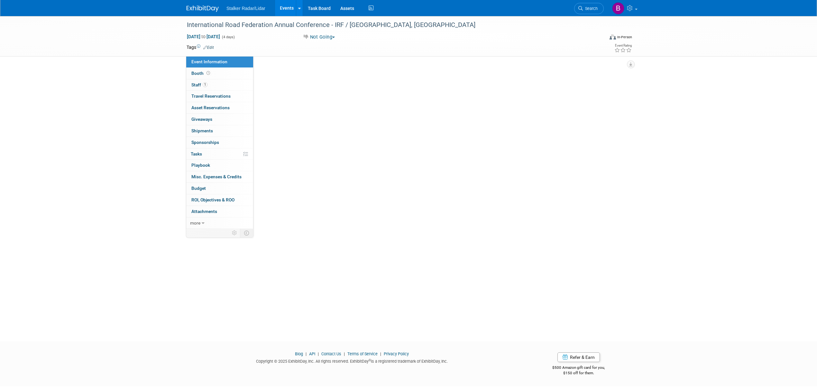
select select "International"
select select "Street Dynamics | Stalker Radar"
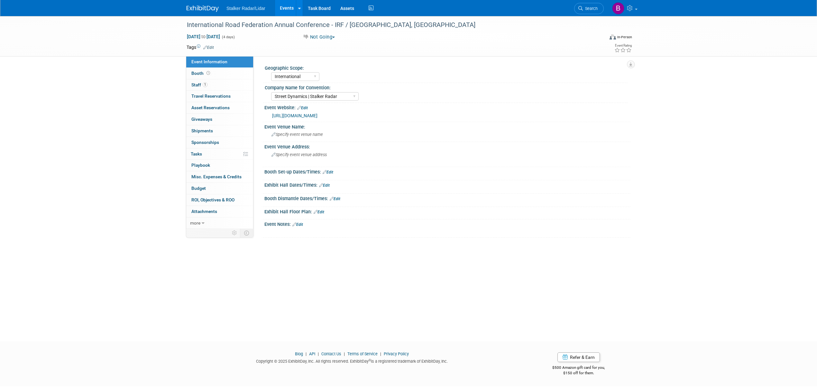
click at [291, 8] on link "Events" at bounding box center [286, 8] width 23 height 16
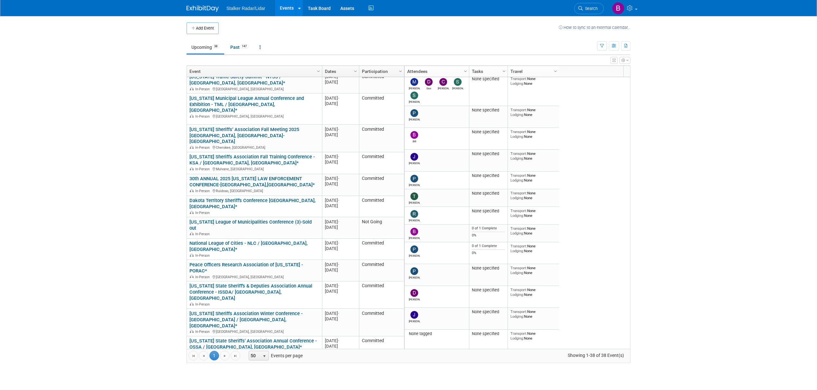
scroll to position [200, 0]
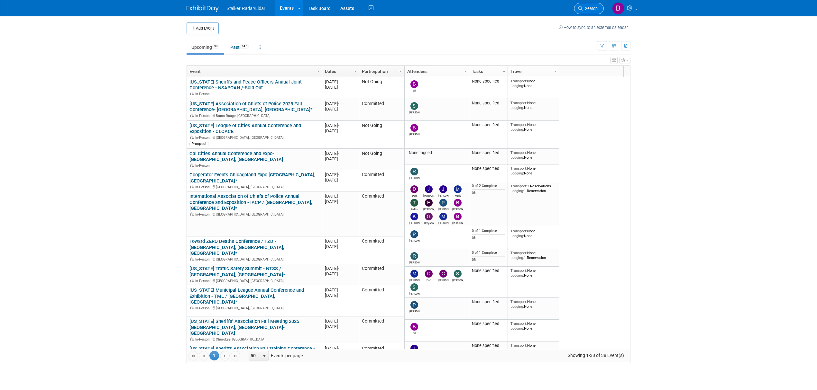
click at [579, 5] on link "Search" at bounding box center [589, 8] width 30 height 11
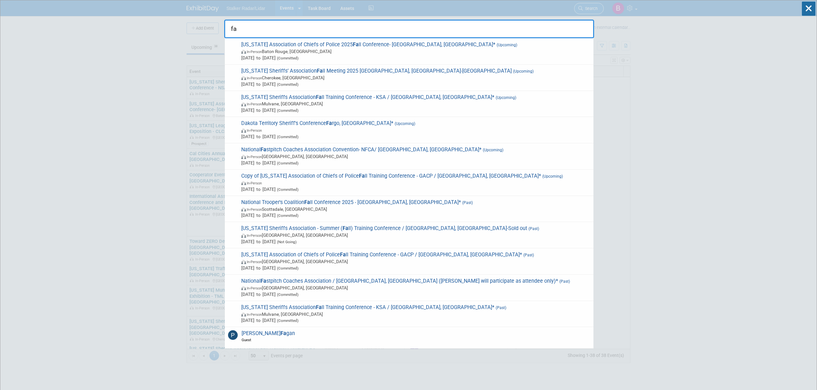
type input "fas"
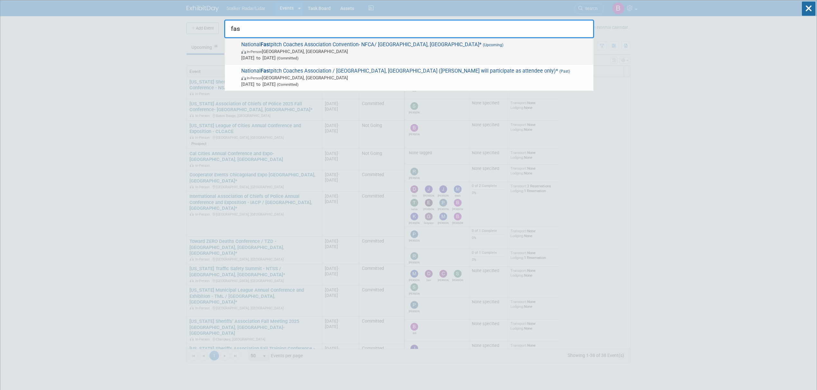
click at [387, 47] on span "National Fas tpitch Coaches Association Convention- NFCA/ Las Vegas, NV* (Upcom…" at bounding box center [414, 51] width 351 height 20
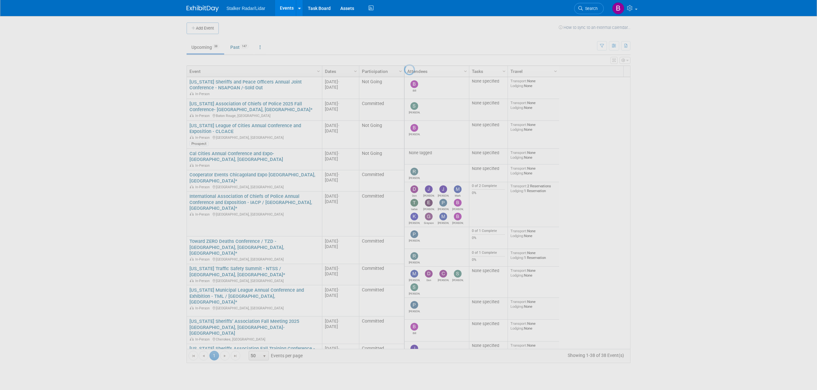
click at [404, 47] on div at bounding box center [408, 195] width 9 height 390
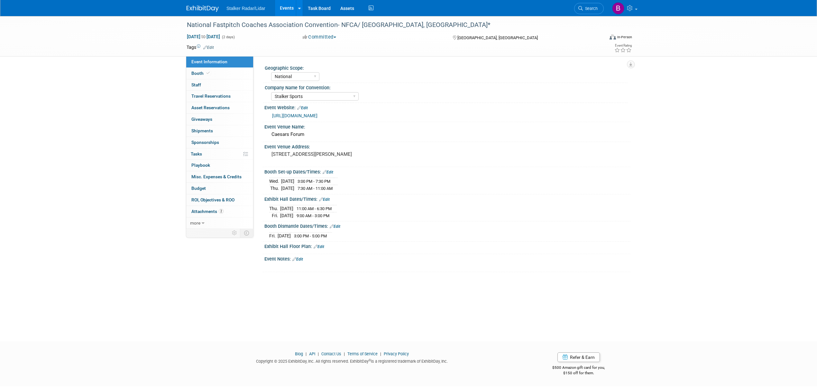
select select "National"
select select "Stalker Sports"
click at [196, 84] on span "Staff 0" at bounding box center [196, 84] width 10 height 5
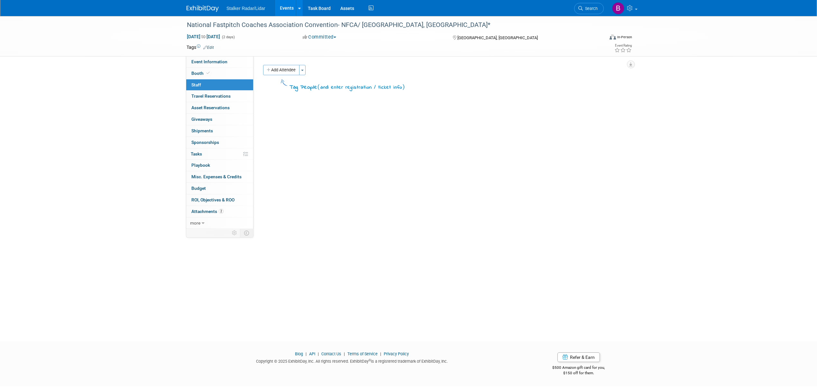
click at [295, 75] on div "Add Attendee Toggle Dropdown Quick -Tag Attendees Apply X (me) select all cancel" at bounding box center [444, 78] width 372 height 27
click at [272, 68] on button "Add Attendee" at bounding box center [281, 70] width 36 height 10
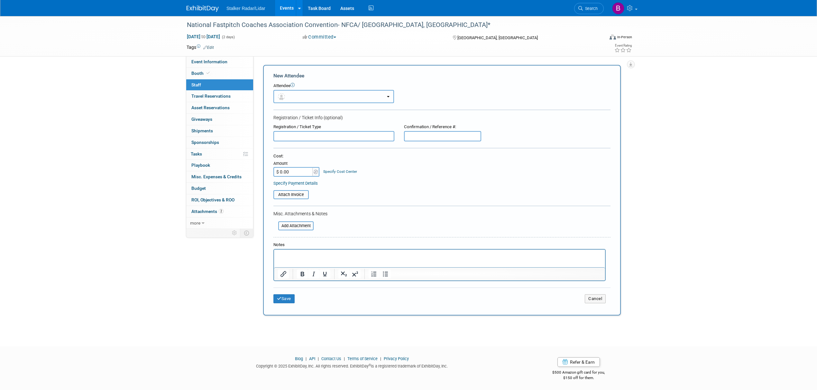
click at [347, 96] on button "button" at bounding box center [333, 96] width 121 height 13
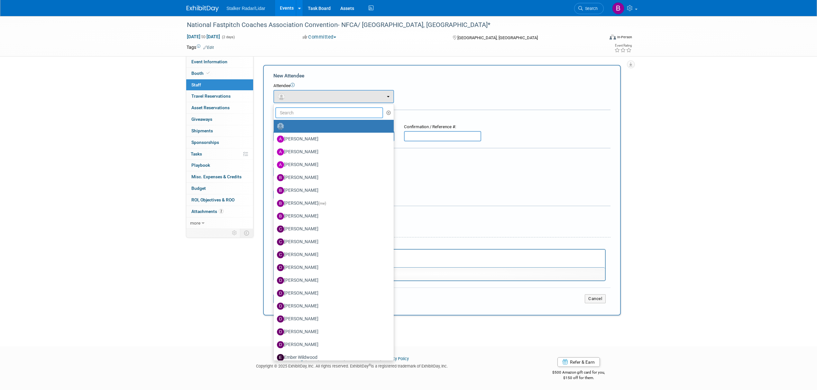
click at [282, 113] on input "text" at bounding box center [329, 112] width 108 height 11
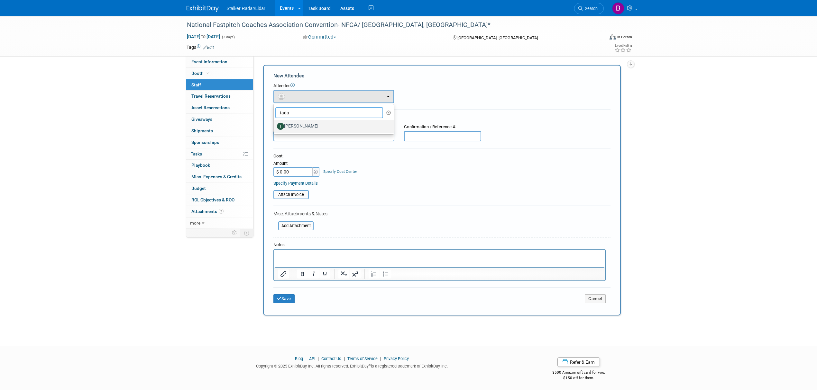
type input "tada"
click at [302, 126] on label "[PERSON_NAME]" at bounding box center [332, 126] width 110 height 10
click at [275, 126] on input "[PERSON_NAME]" at bounding box center [272, 125] width 4 height 4
select select "8f06f68c-7e98-4af1-b184-ba5eef701495"
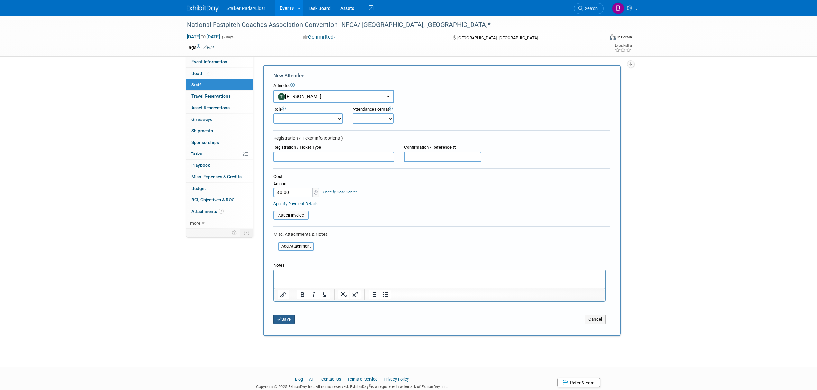
click at [282, 317] on button "Save" at bounding box center [283, 319] width 21 height 9
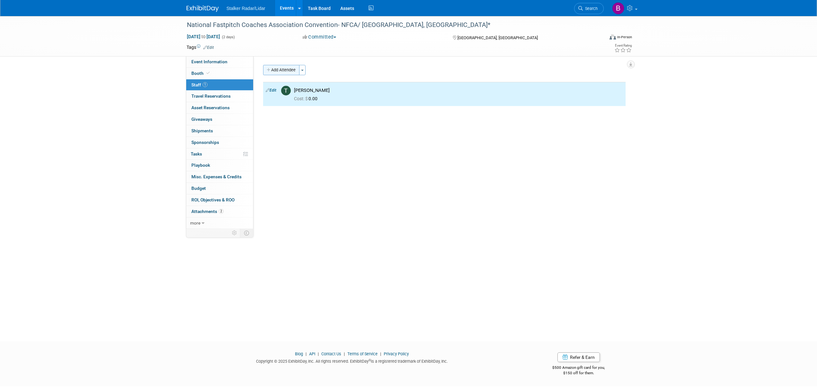
click at [276, 65] on button "Add Attendee" at bounding box center [281, 70] width 36 height 10
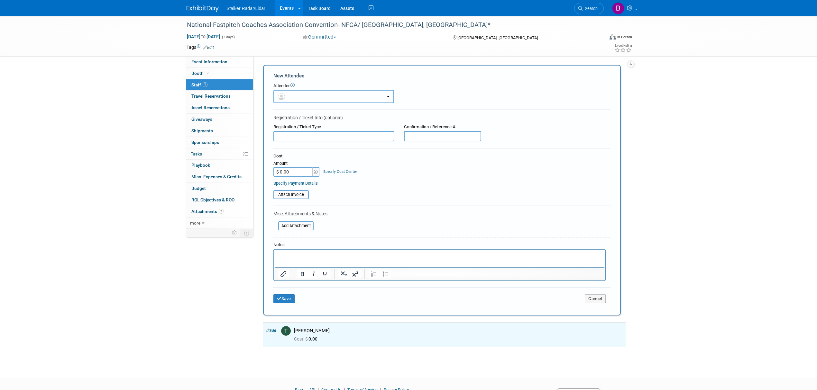
click at [286, 91] on button "button" at bounding box center [333, 96] width 121 height 13
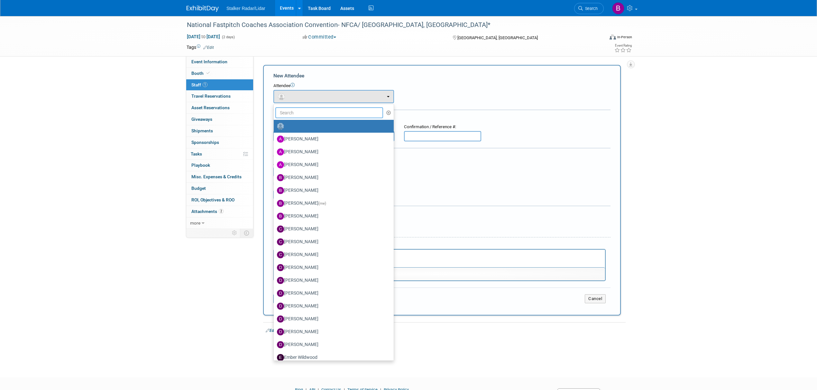
click at [295, 111] on input "text" at bounding box center [329, 112] width 108 height 11
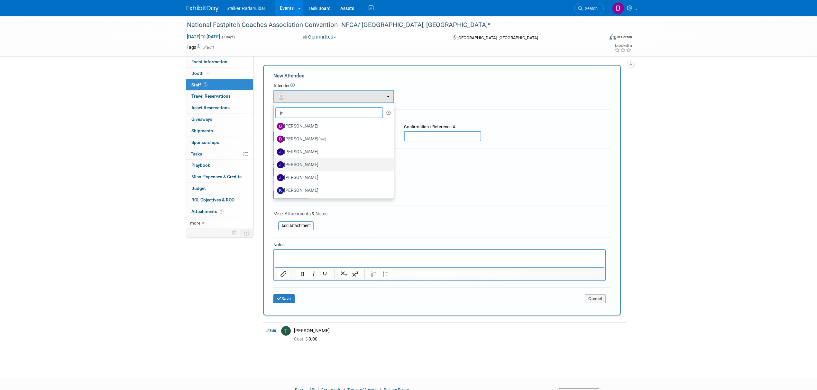
type input "jo"
click at [305, 166] on label "[PERSON_NAME]" at bounding box center [332, 165] width 110 height 10
click at [275, 166] on input "[PERSON_NAME]" at bounding box center [272, 164] width 4 height 4
select select "15ea099a-f66b-4dfd-bd54-86258fc6fb1a"
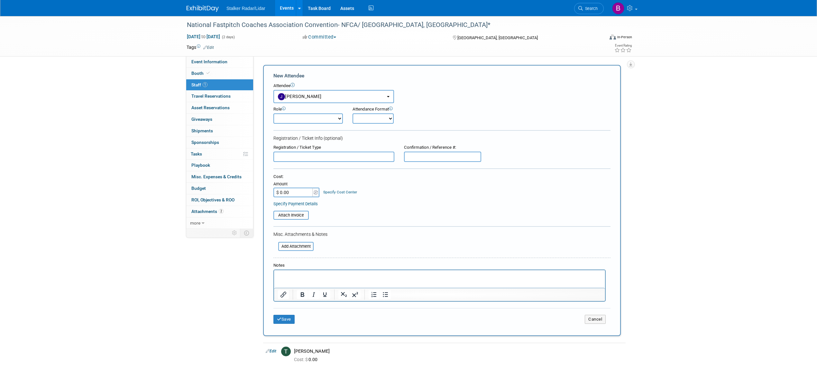
click at [282, 322] on div "Save Cancel" at bounding box center [441, 318] width 337 height 21
click at [283, 318] on button "Save" at bounding box center [283, 319] width 21 height 9
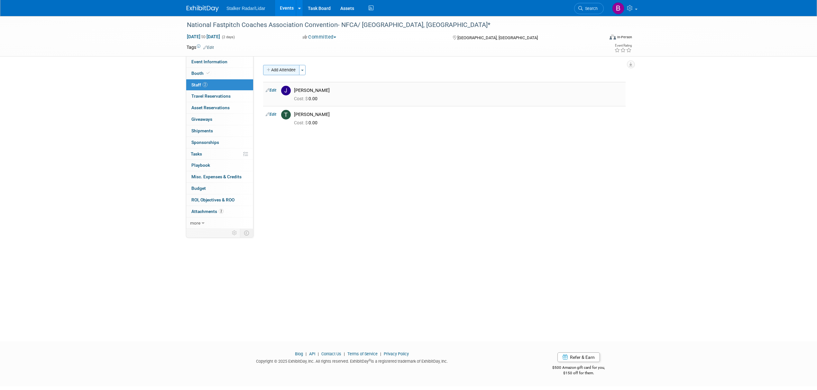
click at [279, 68] on button "Add Attendee" at bounding box center [281, 70] width 36 height 10
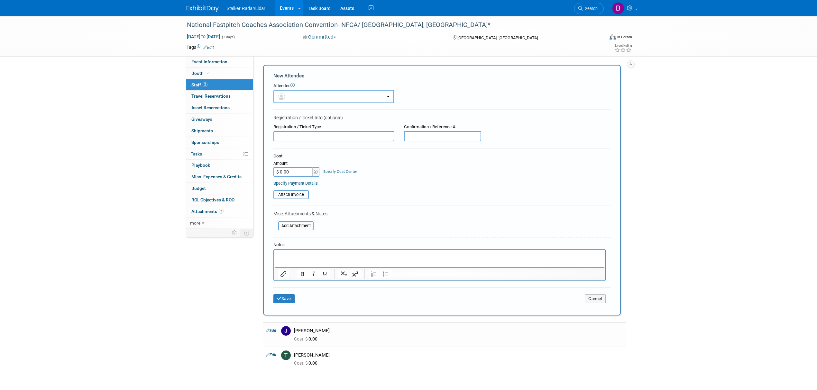
click at [294, 96] on button "button" at bounding box center [333, 96] width 121 height 13
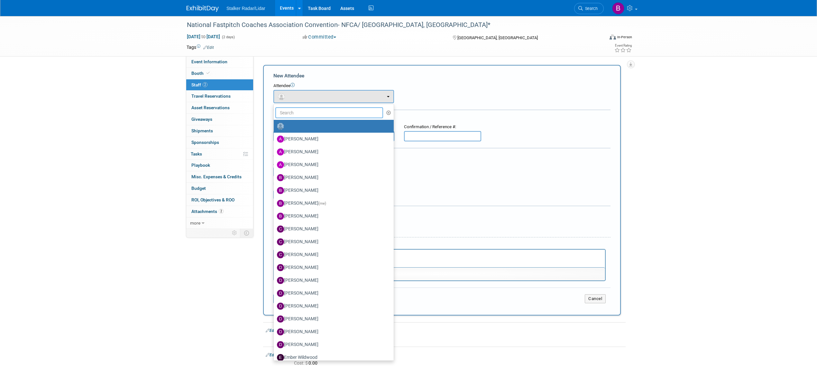
click at [296, 114] on input "text" at bounding box center [329, 112] width 108 height 11
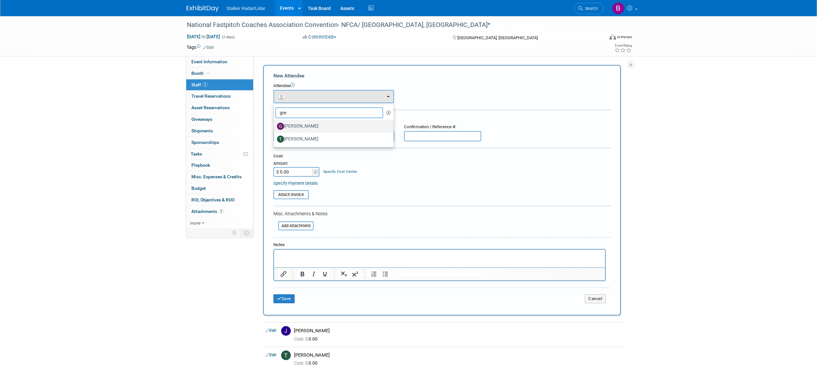
type input "gre"
click at [300, 125] on label "[PERSON_NAME]" at bounding box center [332, 126] width 110 height 10
click at [275, 125] on input "[PERSON_NAME]" at bounding box center [272, 125] width 4 height 4
select select "cbb275b2-3509-417f-85c8-3317d2943aeb"
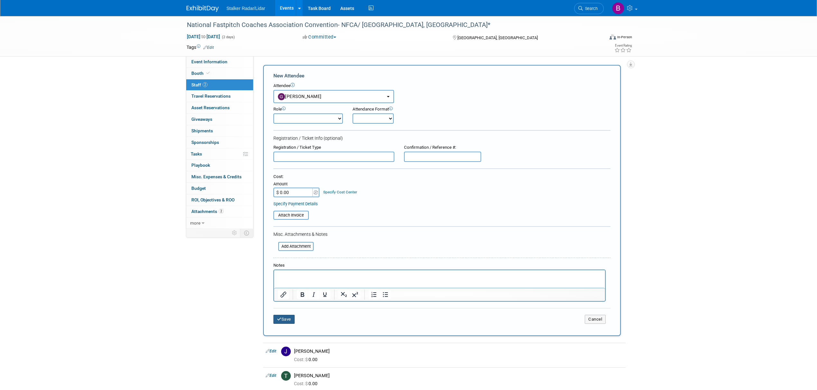
click at [287, 318] on button "Save" at bounding box center [283, 319] width 21 height 9
